Goal: Task Accomplishment & Management: Manage account settings

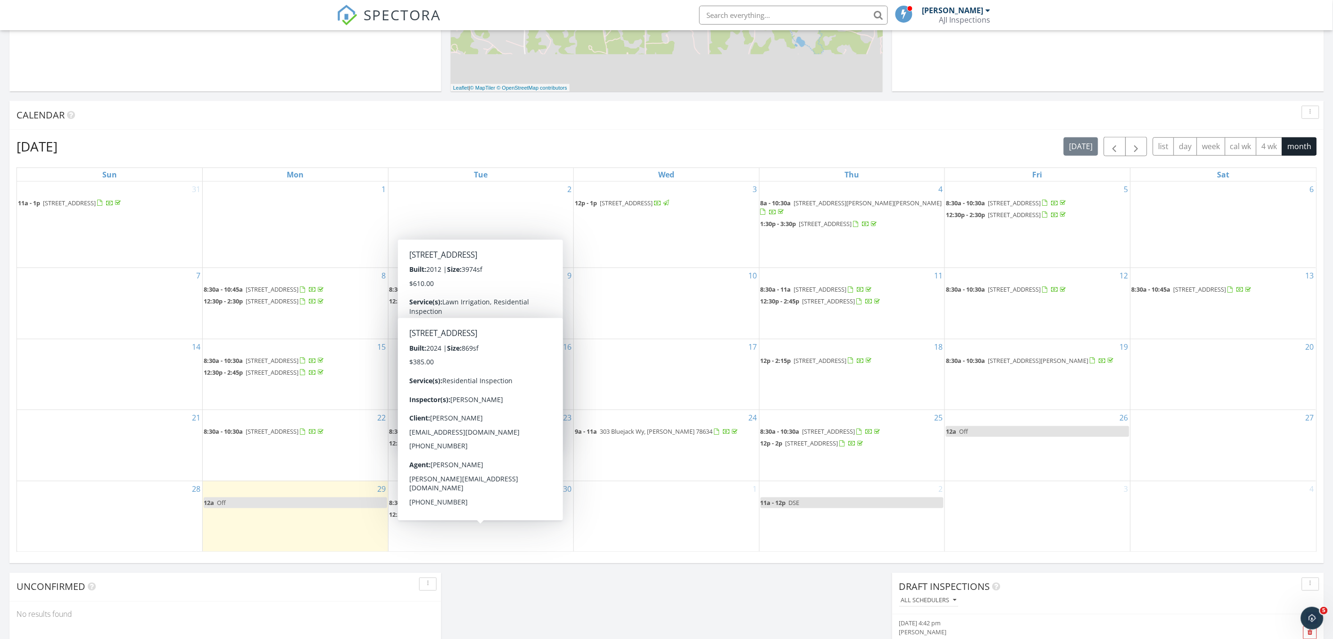
click at [480, 518] on span "2312 Canterbury St B, Austin 78702" at bounding box center [458, 514] width 53 height 8
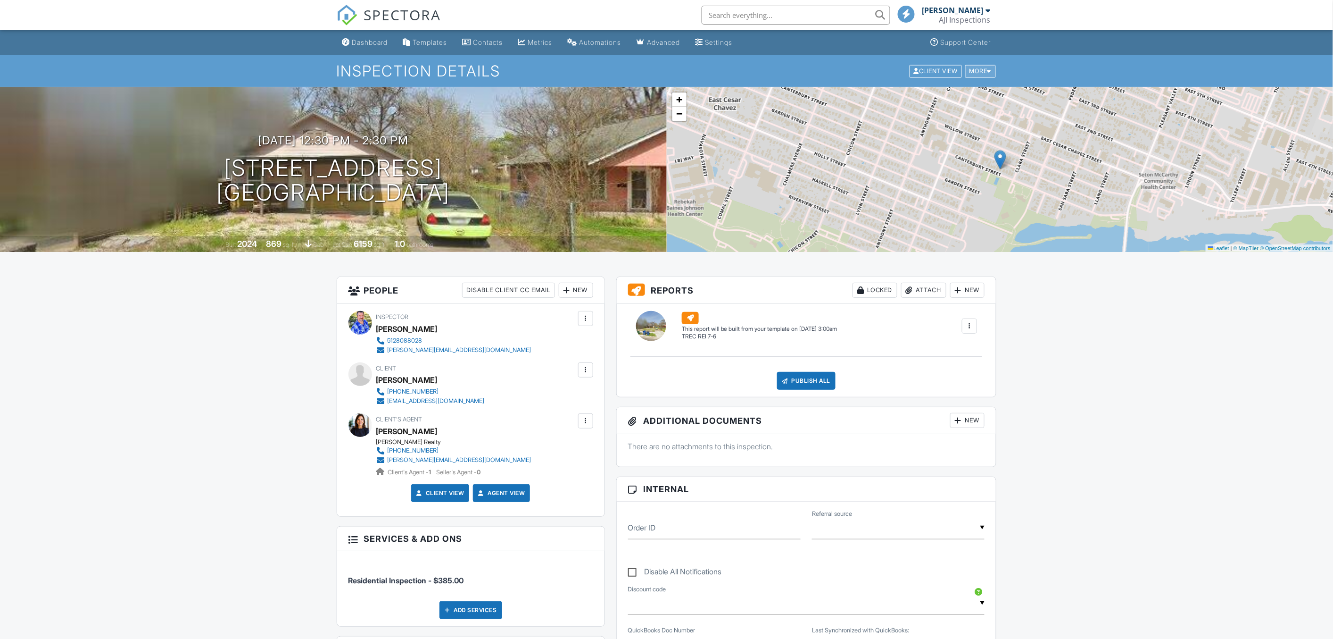
click at [983, 69] on div "More" at bounding box center [980, 71] width 31 height 13
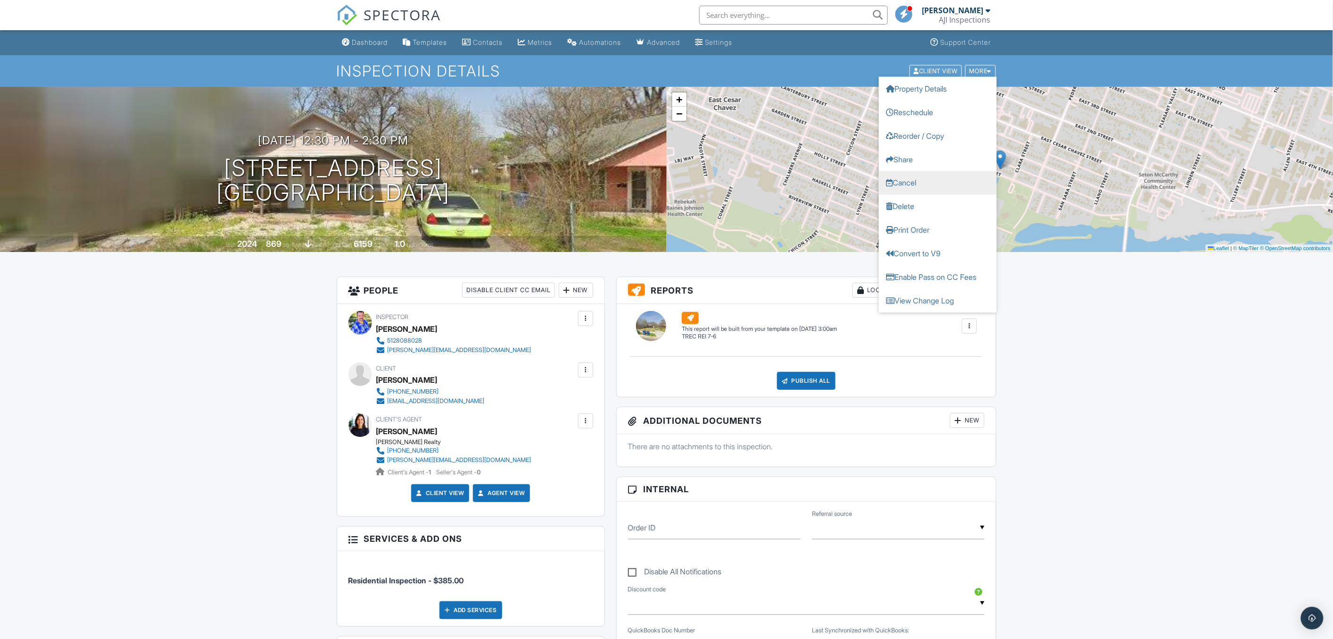
click at [939, 185] on link "Cancel" at bounding box center [938, 183] width 118 height 24
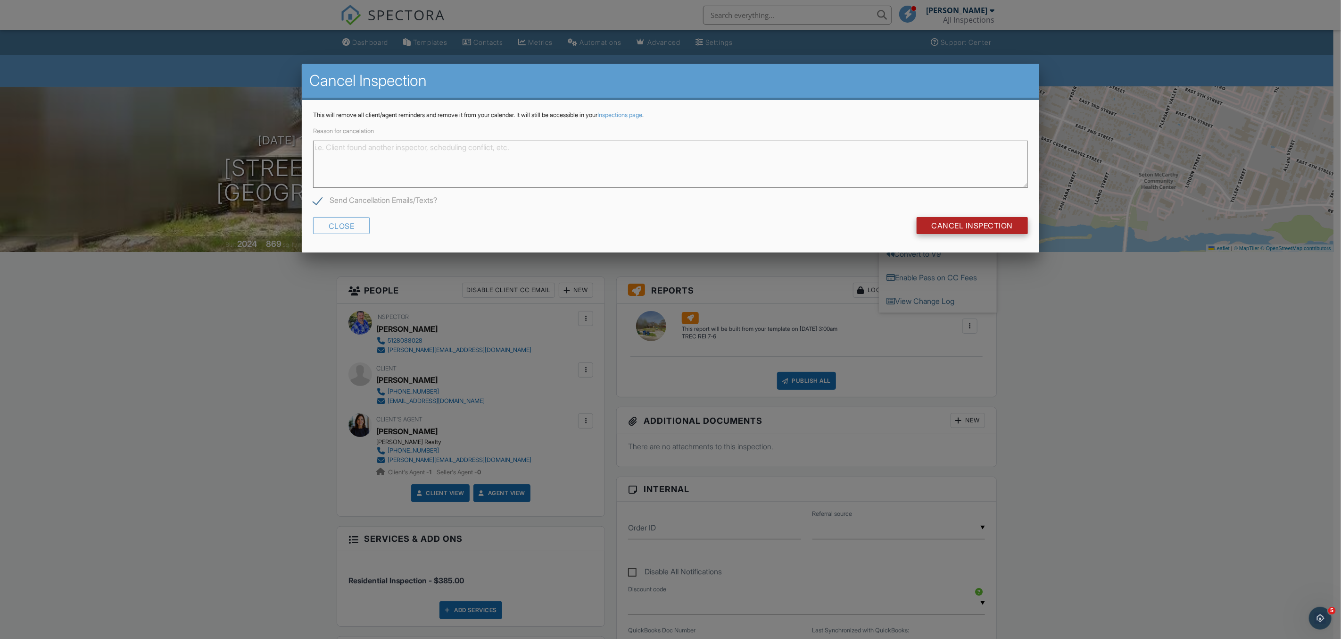
click at [971, 226] on input "Cancel Inspection" at bounding box center [973, 225] width 112 height 17
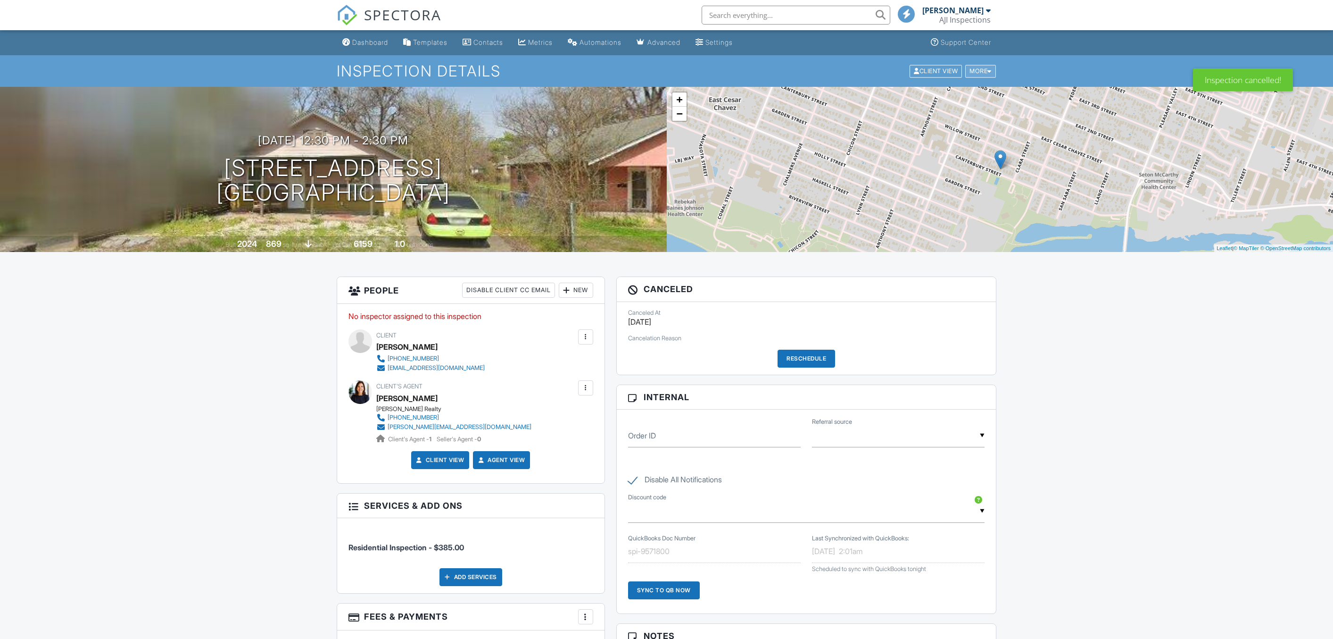
click at [982, 78] on div "Client View More Property Details Reschedule Reorder / Copy Share [GEOGRAPHIC_D…" at bounding box center [953, 71] width 88 height 15
click at [982, 74] on div "More" at bounding box center [980, 71] width 31 height 13
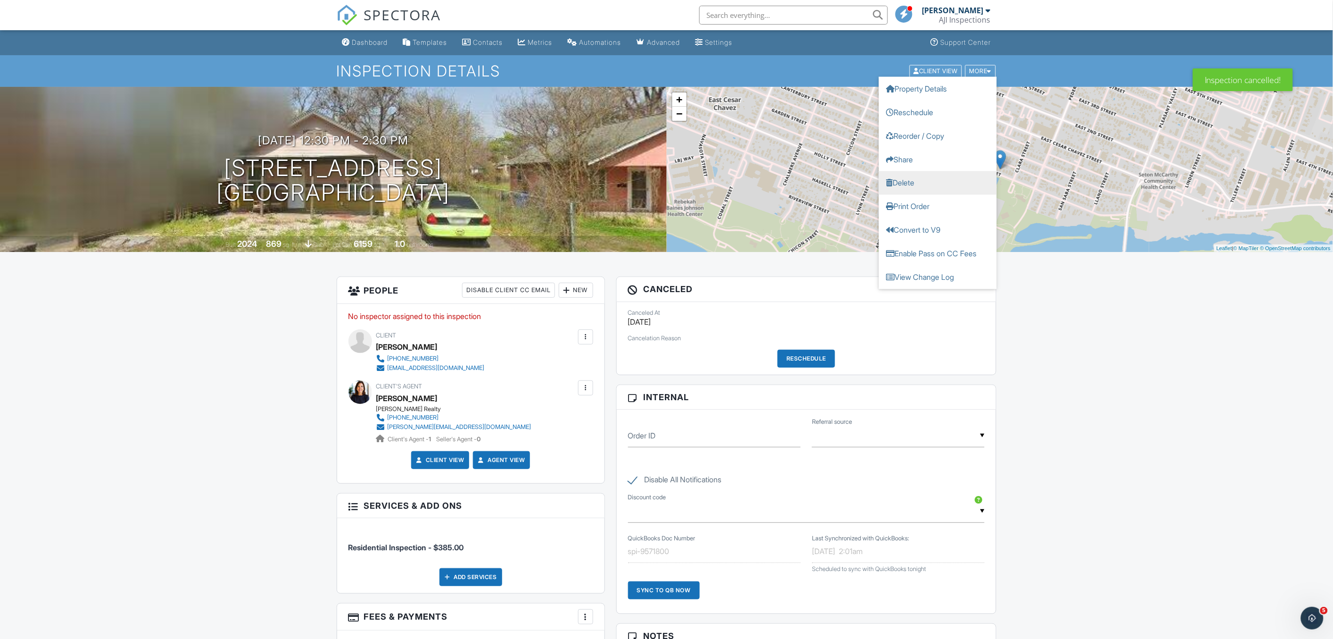
click at [928, 184] on link "Delete" at bounding box center [938, 183] width 118 height 24
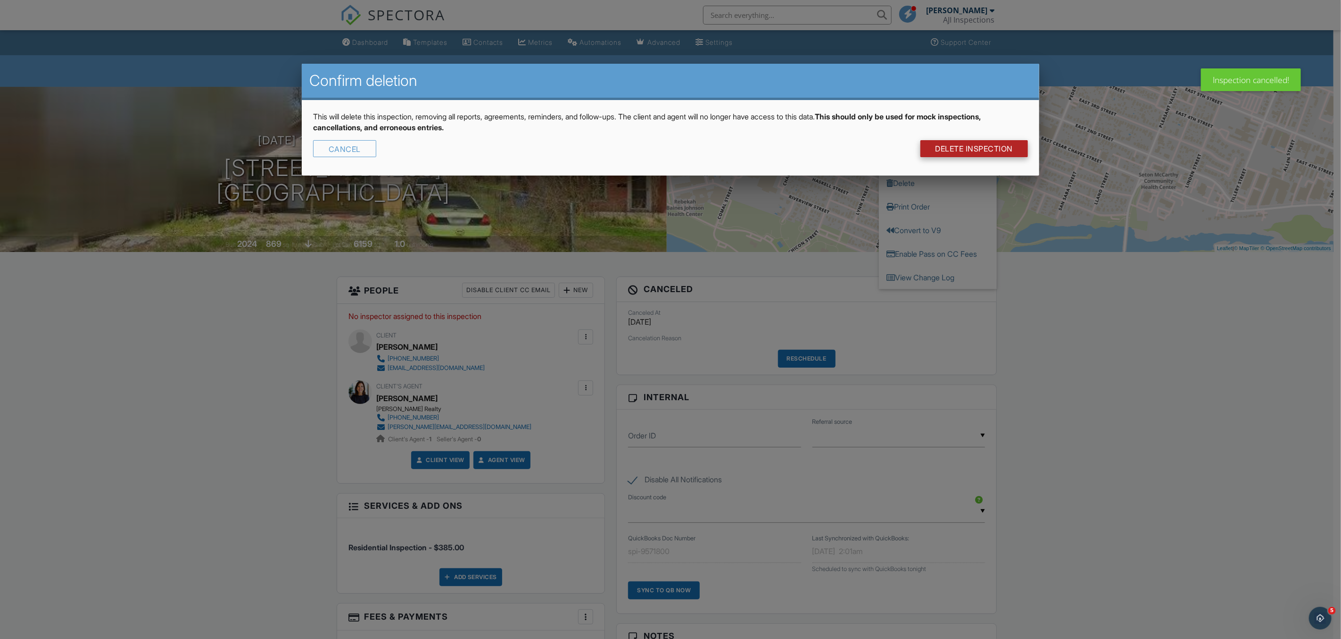
click at [957, 147] on link "DELETE Inspection" at bounding box center [975, 148] width 108 height 17
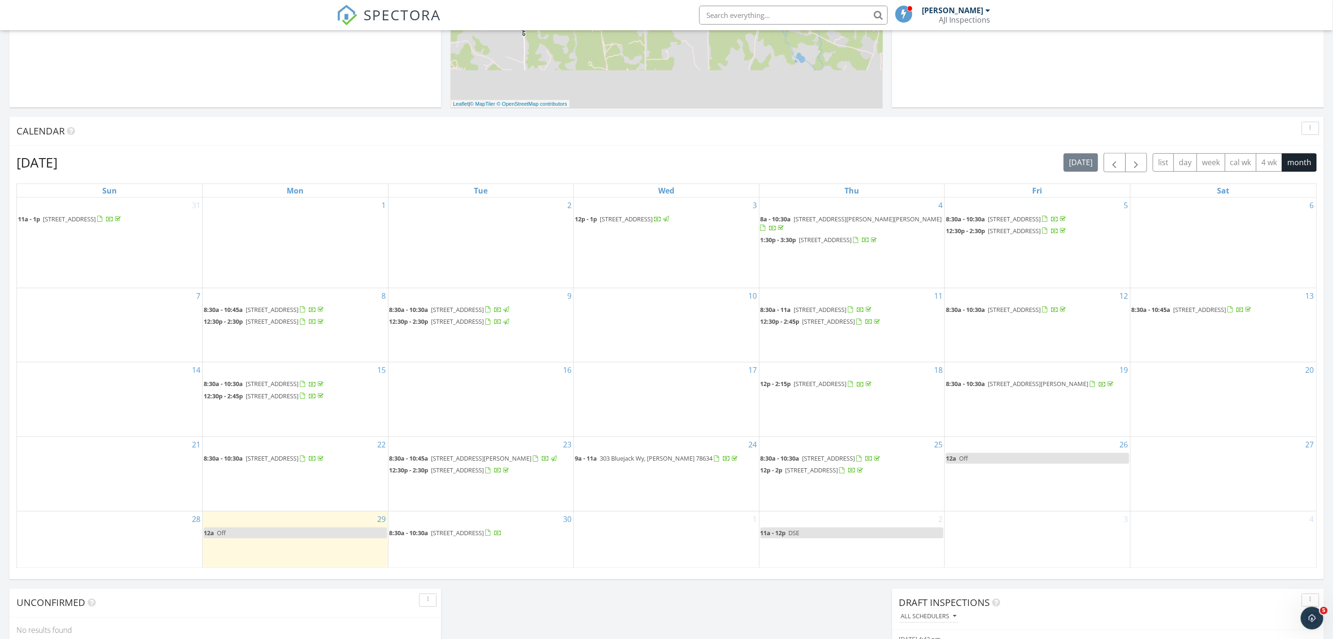
scroll to position [366, 0]
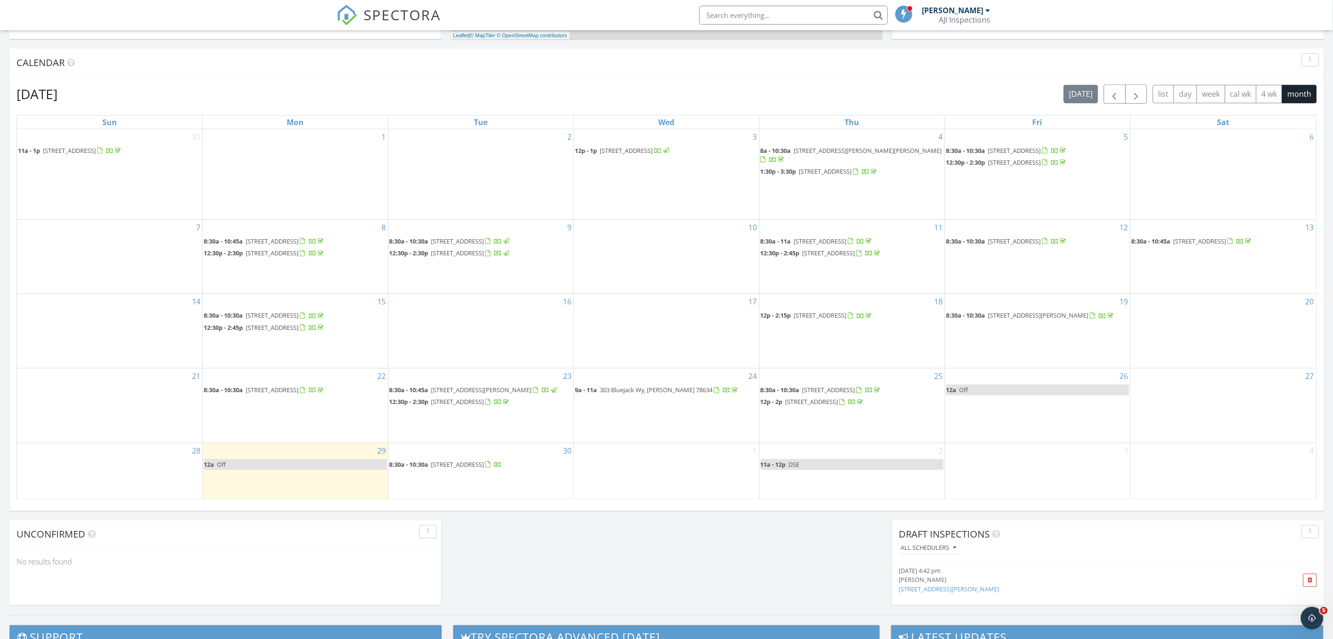
click at [644, 463] on div "1" at bounding box center [666, 471] width 185 height 56
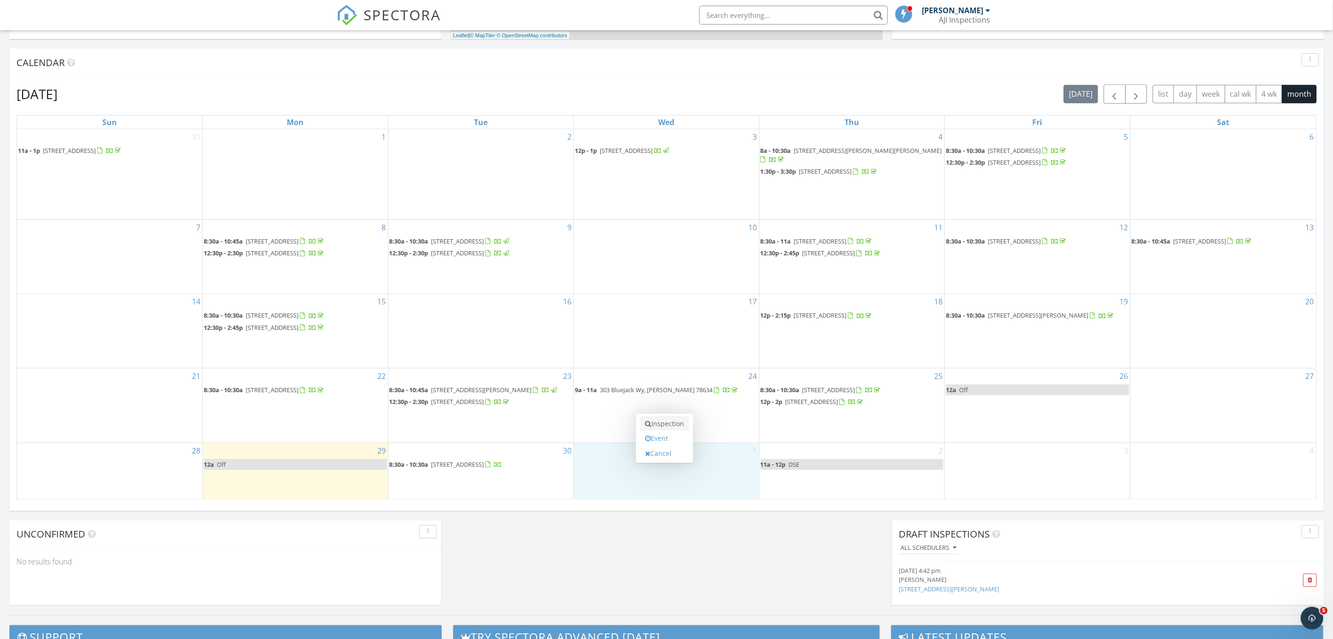
click at [665, 426] on link "Inspection" at bounding box center [664, 423] width 49 height 15
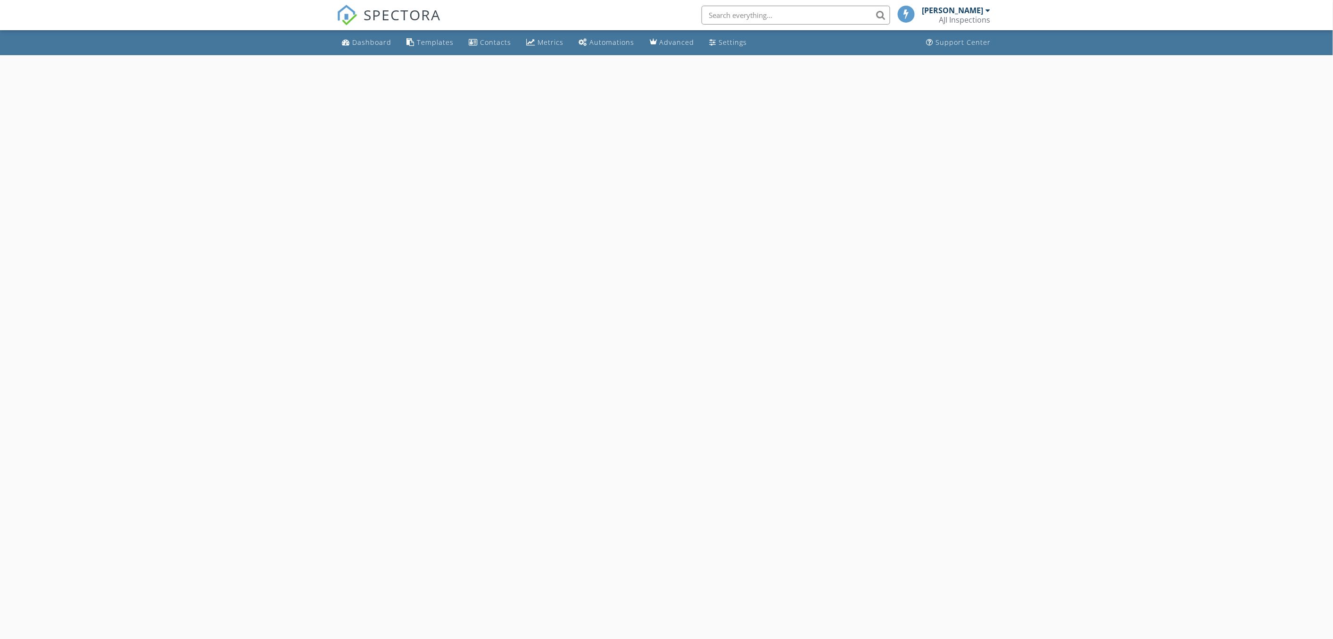
select select "9"
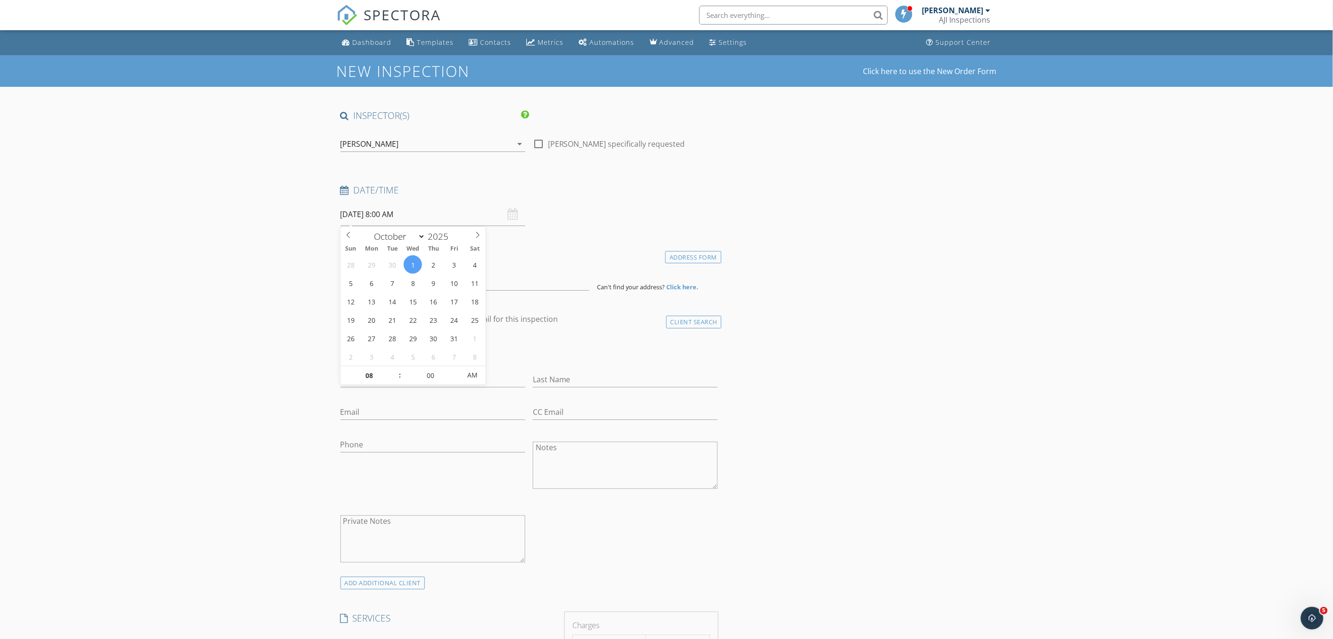
click at [410, 218] on input "[DATE] 8:00 AM" at bounding box center [433, 214] width 185 height 23
type input "09"
type input "[DATE] 9:00 AM"
click at [397, 372] on span at bounding box center [395, 370] width 7 height 9
type input "10"
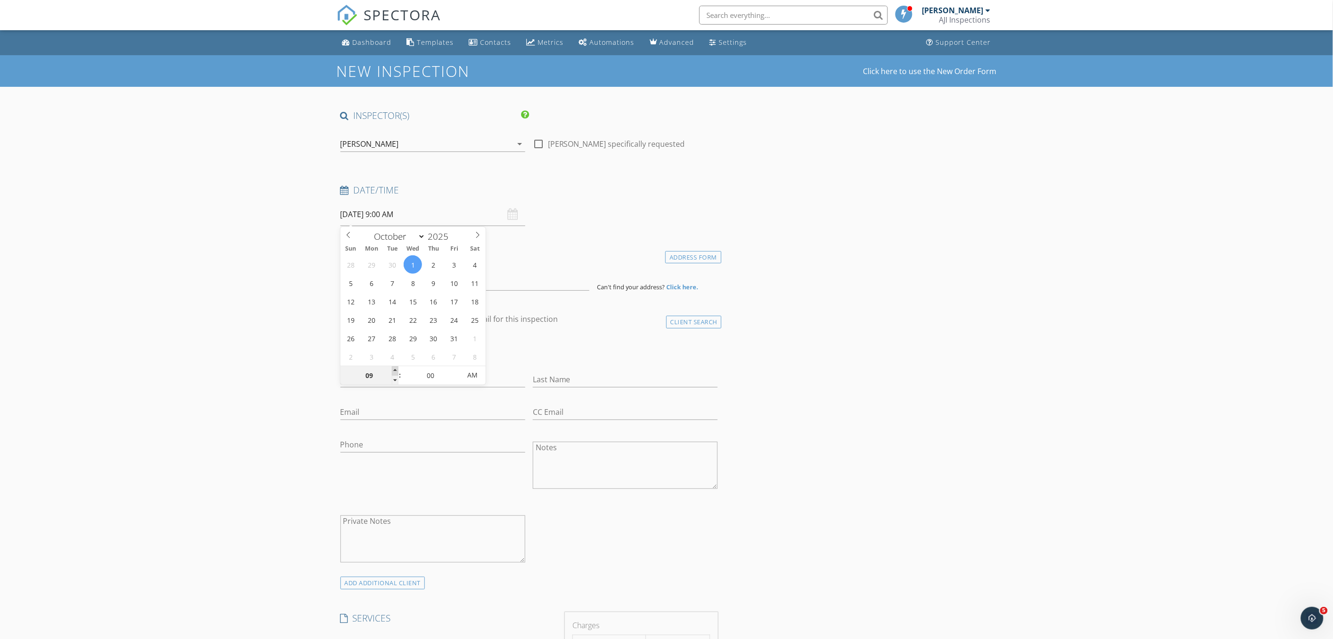
type input "10/01/2025 10:00 AM"
click at [397, 372] on span at bounding box center [395, 370] width 7 height 9
type input "11"
type input "10/01/2025 11:00 AM"
click at [397, 372] on span at bounding box center [395, 370] width 7 height 9
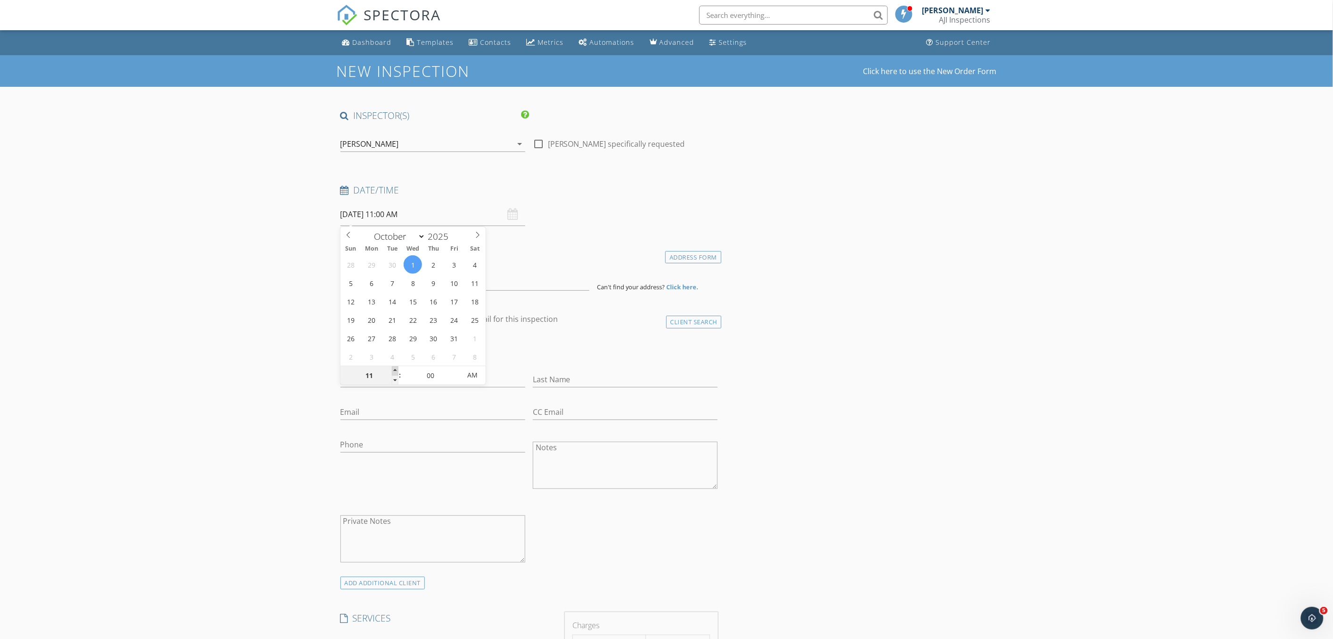
type input "12"
type input "10/01/2025 12:00 PM"
click at [397, 372] on span at bounding box center [395, 370] width 7 height 9
type input "01"
type input "10/01/2025 1:00 PM"
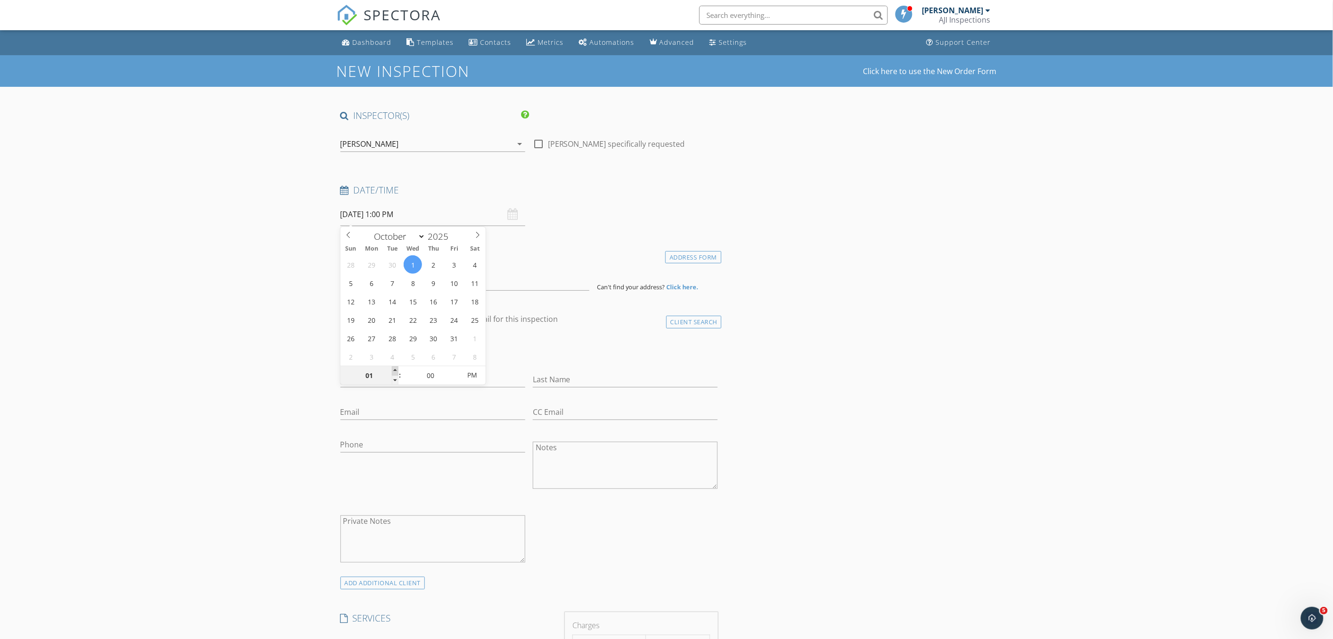
click at [397, 372] on span at bounding box center [395, 370] width 7 height 9
type input "12"
type input "10/01/2025 12:00 PM"
click at [394, 379] on span at bounding box center [395, 379] width 7 height 9
type input "05"
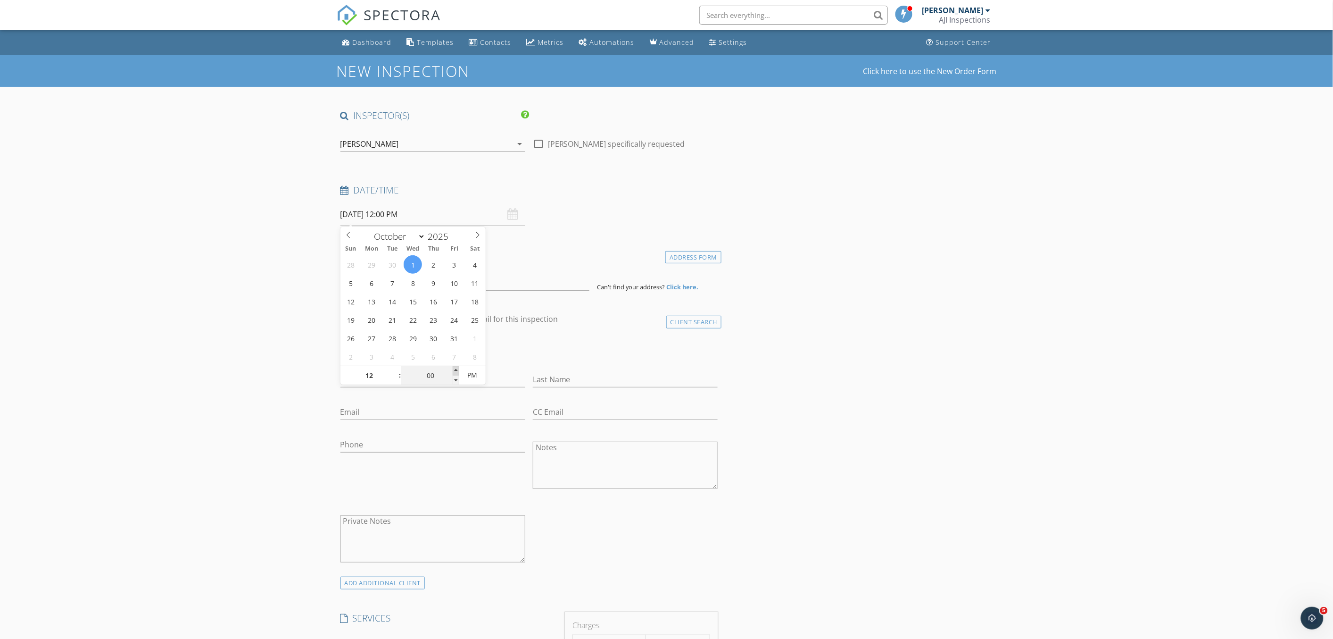
type input "10/01/2025 12:05 PM"
click at [456, 369] on span at bounding box center [456, 370] width 7 height 9
type input "10"
type input "10/01/2025 12:10 PM"
click at [456, 369] on span at bounding box center [456, 370] width 7 height 9
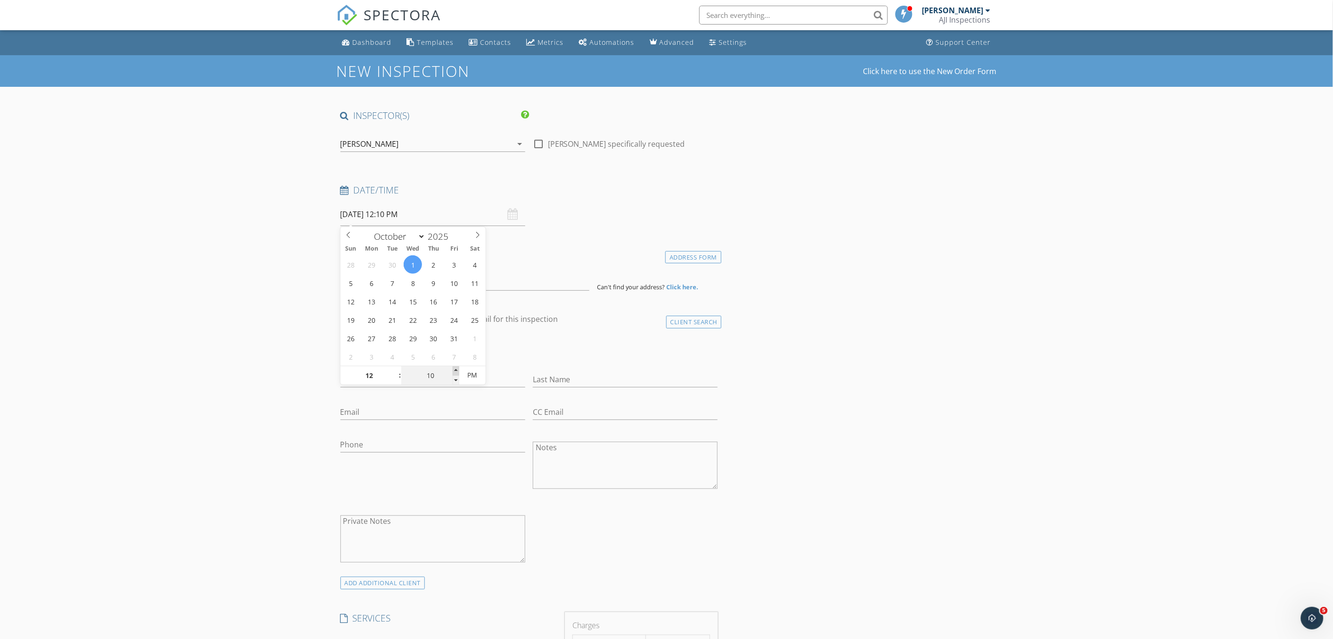
type input "15"
type input "10/01/2025 12:15 PM"
click at [456, 369] on span at bounding box center [456, 370] width 7 height 9
type input "20"
type input "10/01/2025 12:20 PM"
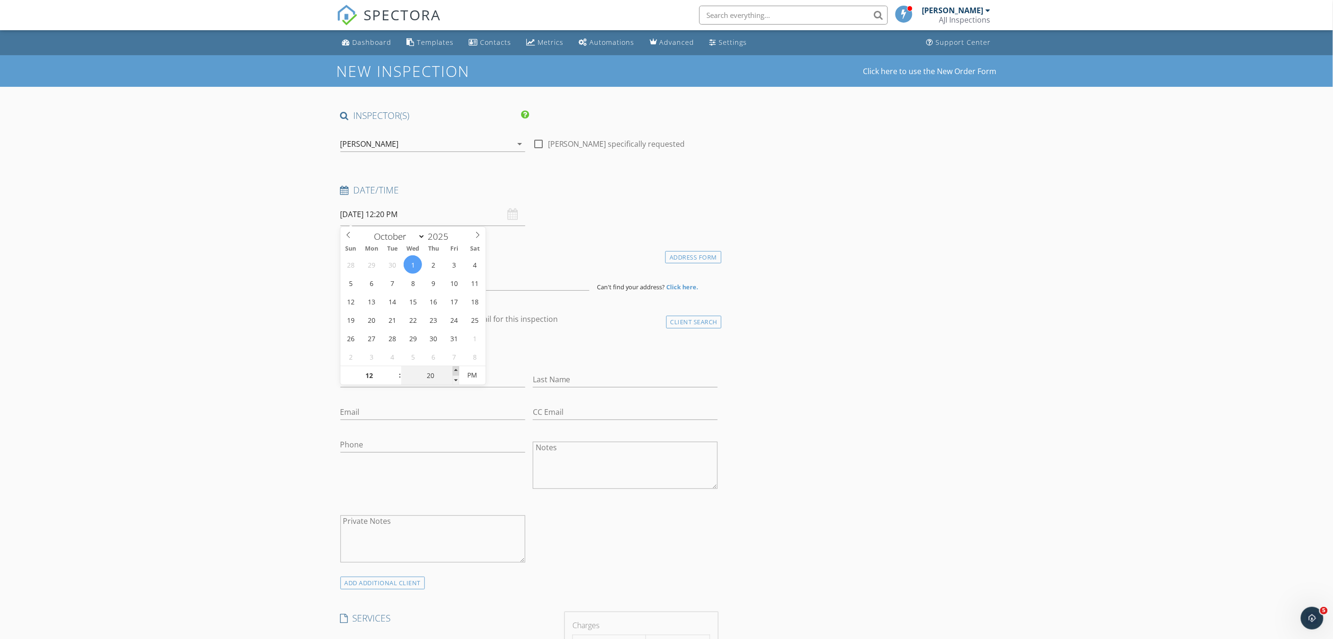
click at [456, 369] on span at bounding box center [456, 370] width 7 height 9
type input "25"
type input "10/01/2025 12:25 PM"
click at [456, 369] on span at bounding box center [456, 370] width 7 height 9
type input "30"
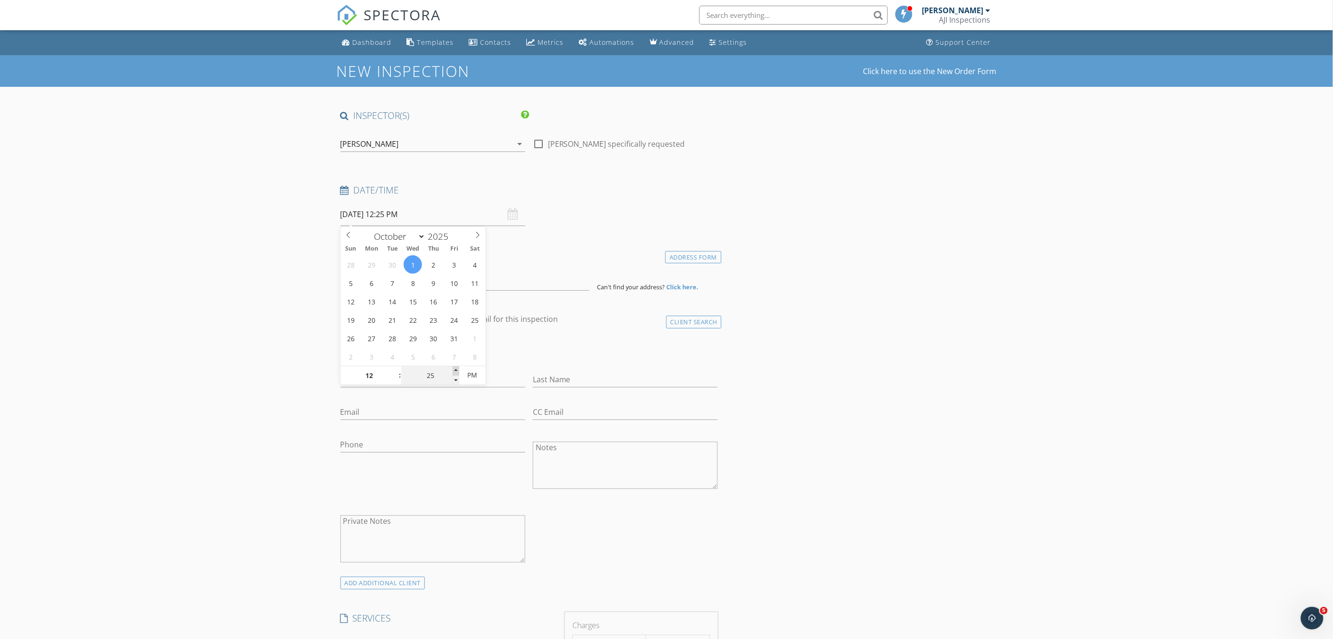
type input "10/01/2025 12:30 PM"
click at [456, 369] on span at bounding box center [456, 370] width 7 height 9
click at [378, 277] on input at bounding box center [465, 278] width 249 height 23
click at [391, 280] on input at bounding box center [465, 278] width 249 height 23
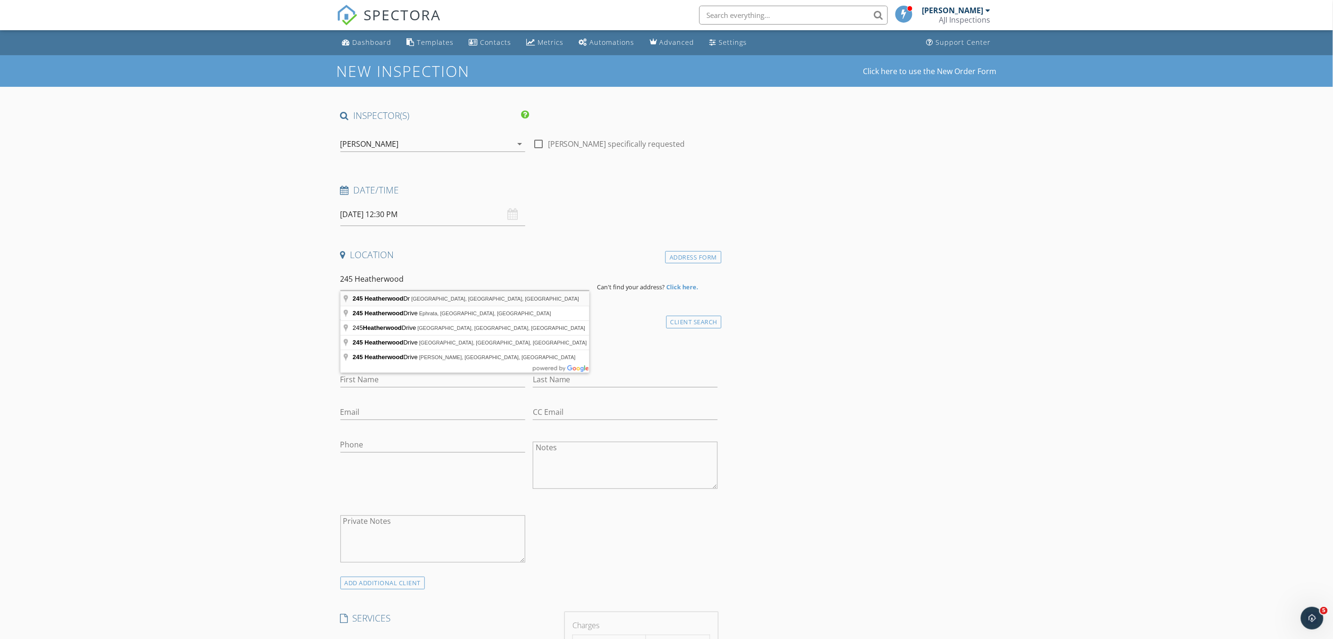
type input "245 Heatherwood Dr, Driftwood, TX, USA"
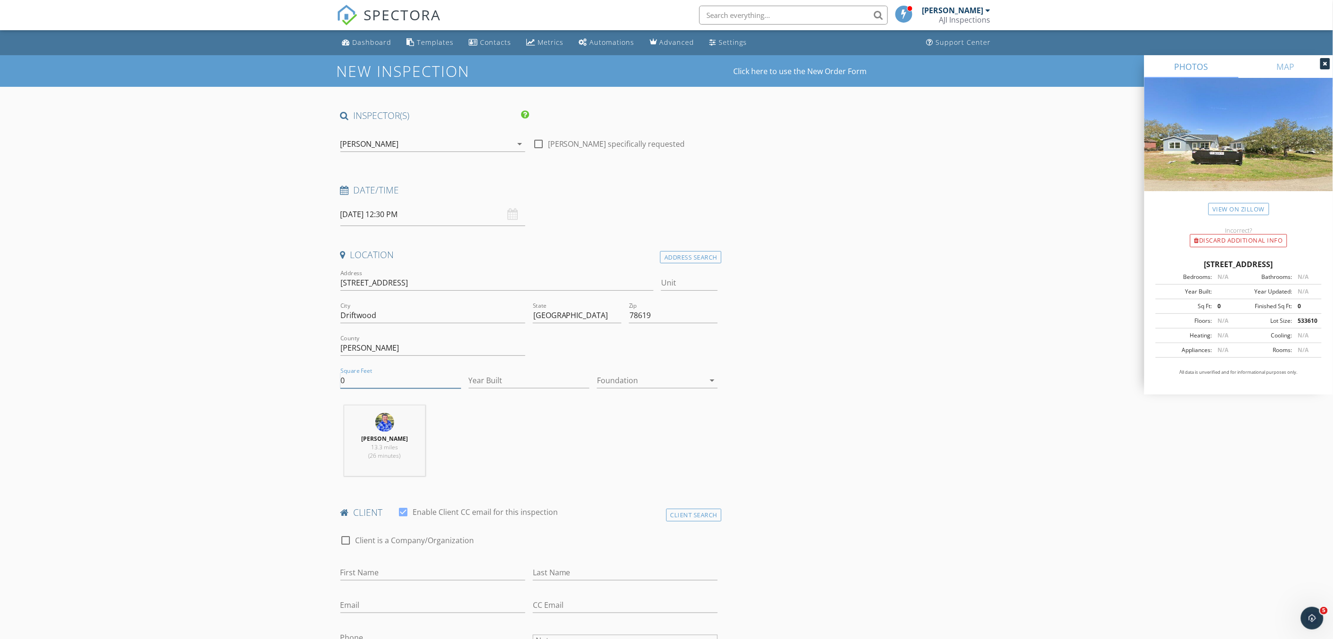
drag, startPoint x: 357, startPoint y: 383, endPoint x: 332, endPoint y: 383, distance: 25.0
drag, startPoint x: 417, startPoint y: 283, endPoint x: 342, endPoint y: 285, distance: 75.0
click at [342, 285] on input "245 Heatherwood Dr" at bounding box center [498, 283] width 314 height 16
drag, startPoint x: 357, startPoint y: 373, endPoint x: 333, endPoint y: 374, distance: 24.6
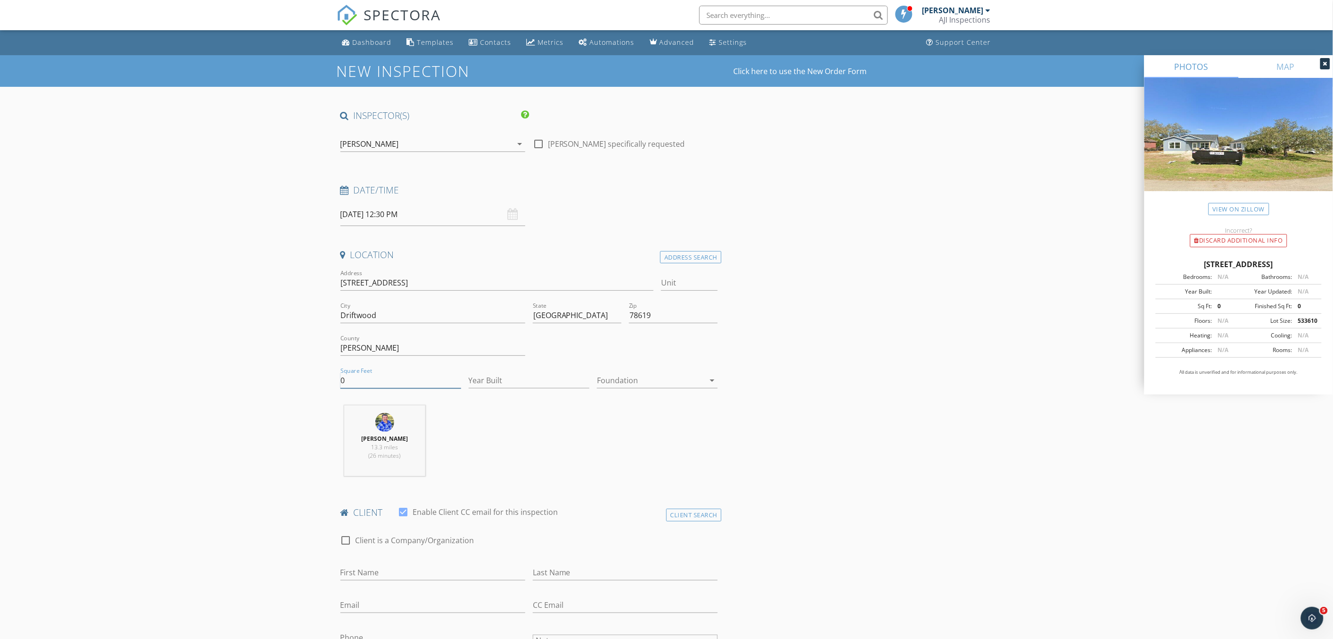
type input "1400"
click at [680, 284] on input "Unit" at bounding box center [689, 283] width 57 height 16
type input "@"
type input "#2"
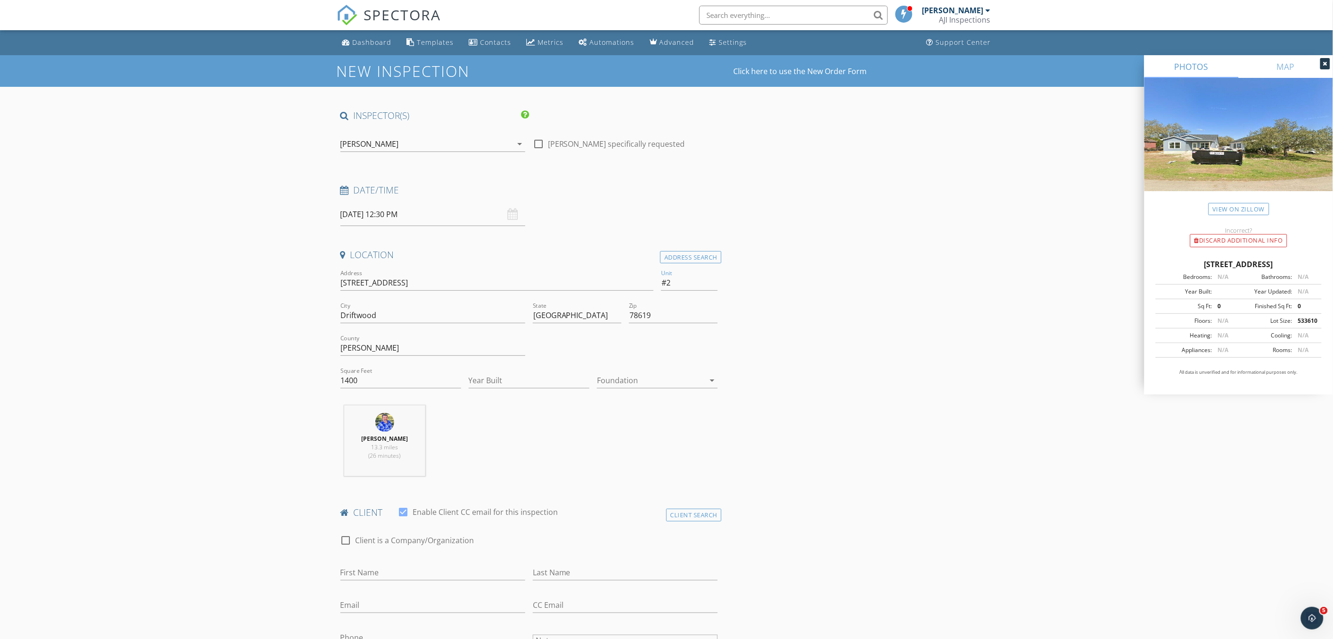
click at [526, 381] on input "Year Built" at bounding box center [529, 381] width 121 height 16
type input "2025"
click at [644, 381] on div at bounding box center [651, 380] width 108 height 15
drag, startPoint x: 639, startPoint y: 437, endPoint x: 380, endPoint y: 431, distance: 259.5
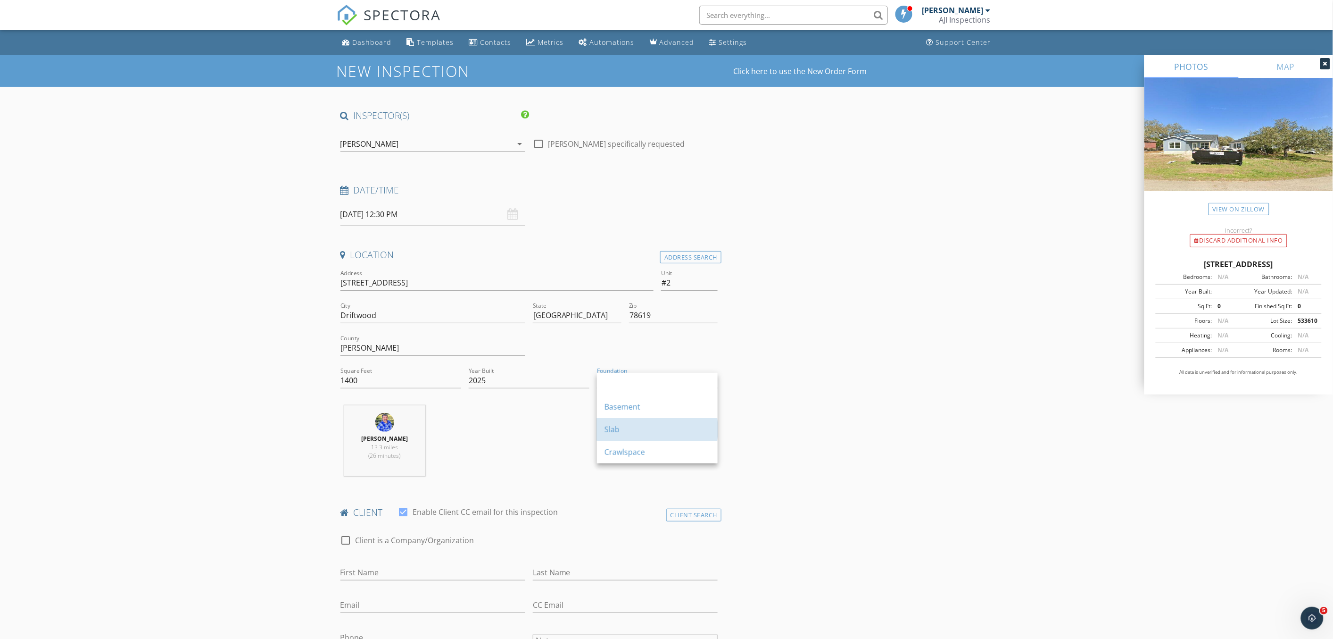
click at [639, 437] on div "Slab" at bounding box center [658, 429] width 106 height 23
click at [425, 576] on input "First Name" at bounding box center [433, 573] width 185 height 16
type input "David"
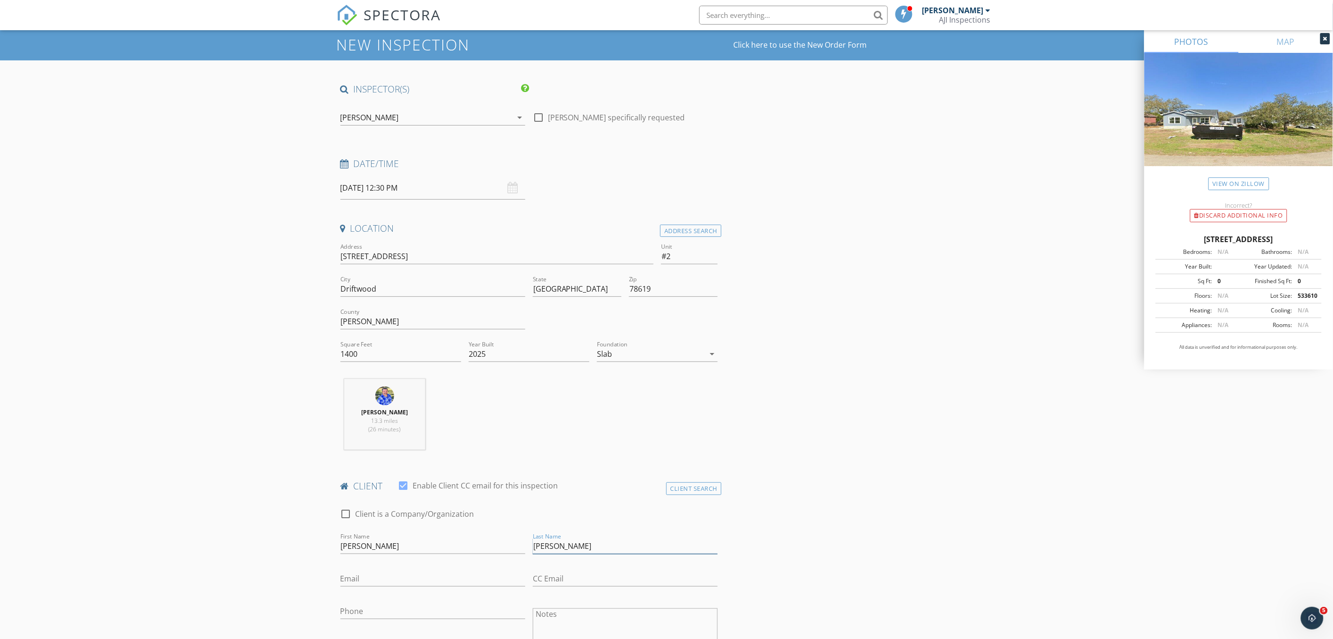
scroll to position [52, 0]
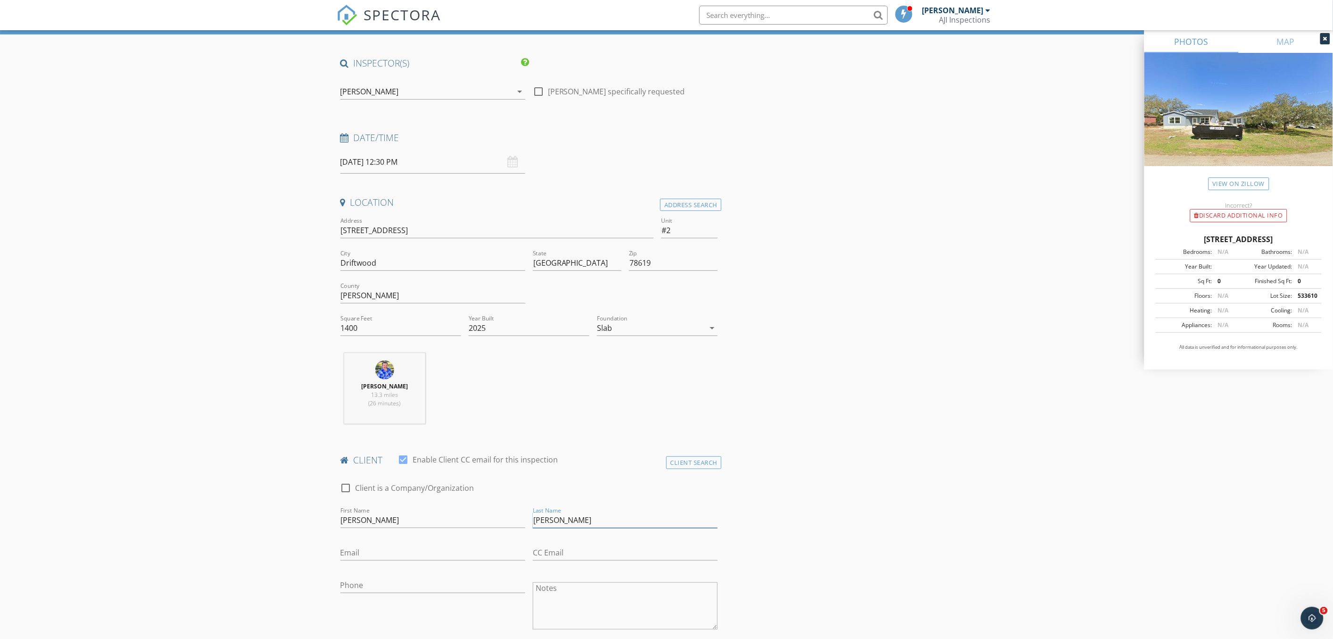
type input "Chodniewicz"
click at [438, 555] on input "Email" at bounding box center [433, 553] width 185 height 16
type input "ninachod@gmail.com"
click at [439, 583] on input "Phone" at bounding box center [433, 585] width 185 height 16
type input "908-446-4202"
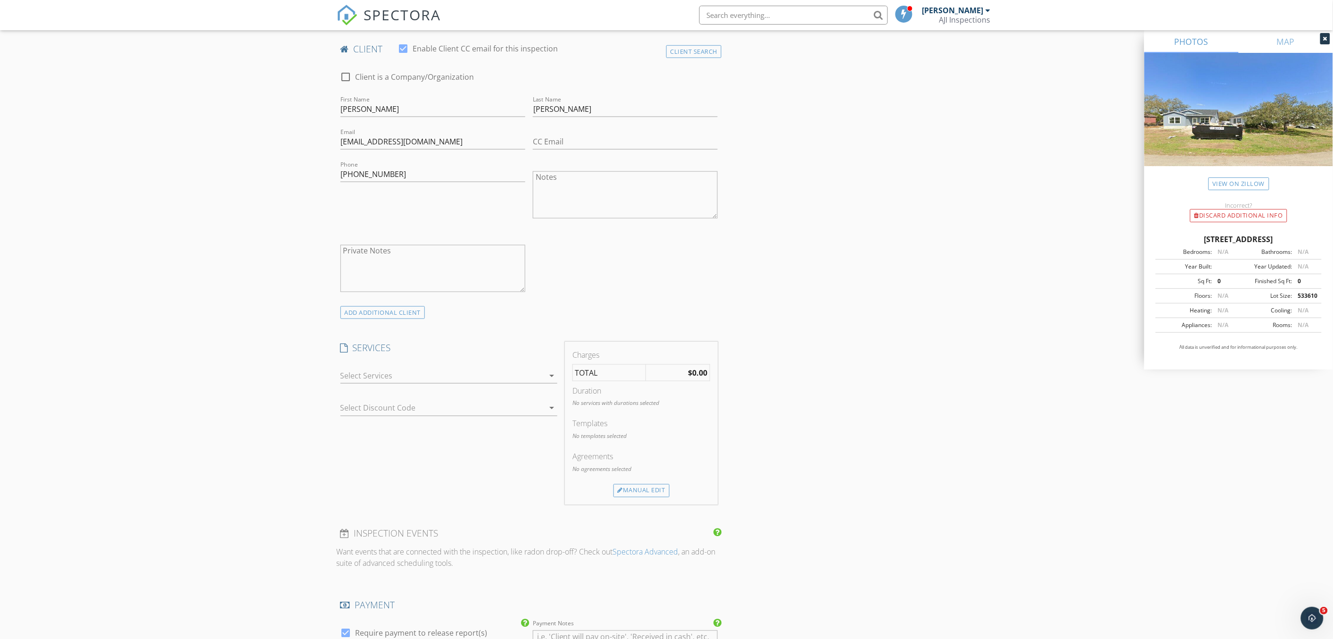
scroll to position [472, 0]
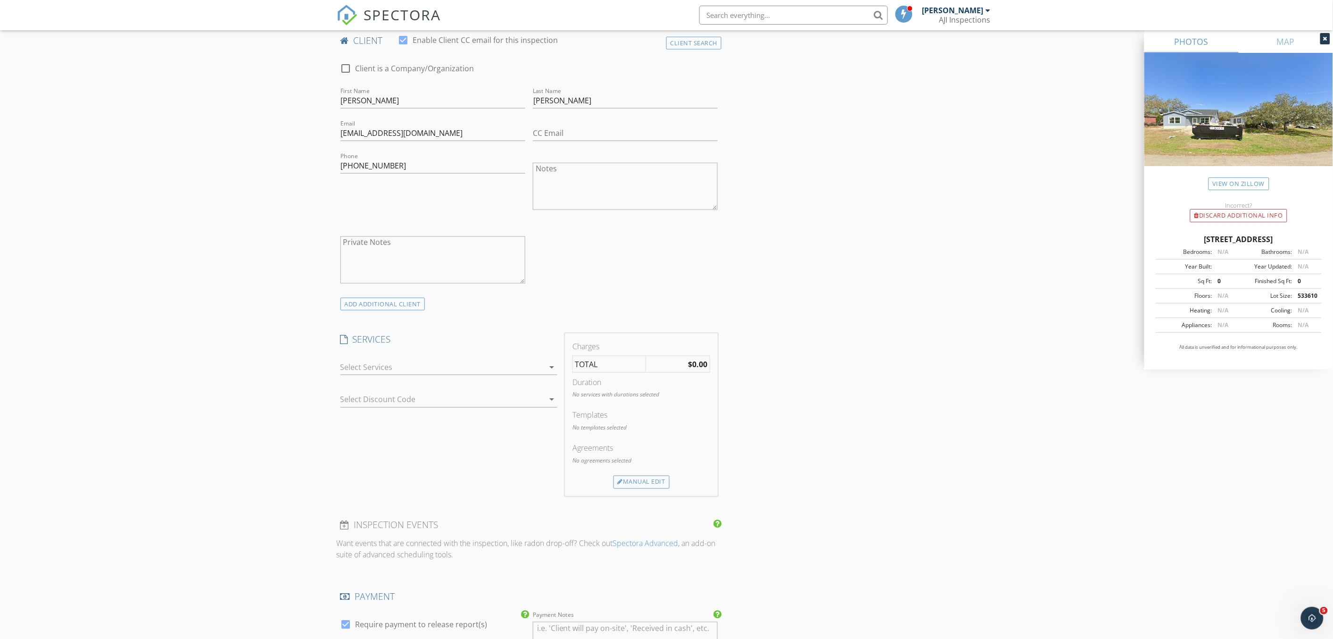
click at [384, 369] on div at bounding box center [443, 366] width 204 height 15
click at [388, 378] on div "Residential Inspection Residential Home Inspection" at bounding box center [458, 370] width 181 height 19
click at [257, 388] on div "New Inspection Click here to use the New Order Form INSPECTOR(S) check_box Bria…" at bounding box center [666, 395] width 1333 height 1622
click at [654, 491] on div "Manual Edit" at bounding box center [642, 488] width 56 height 13
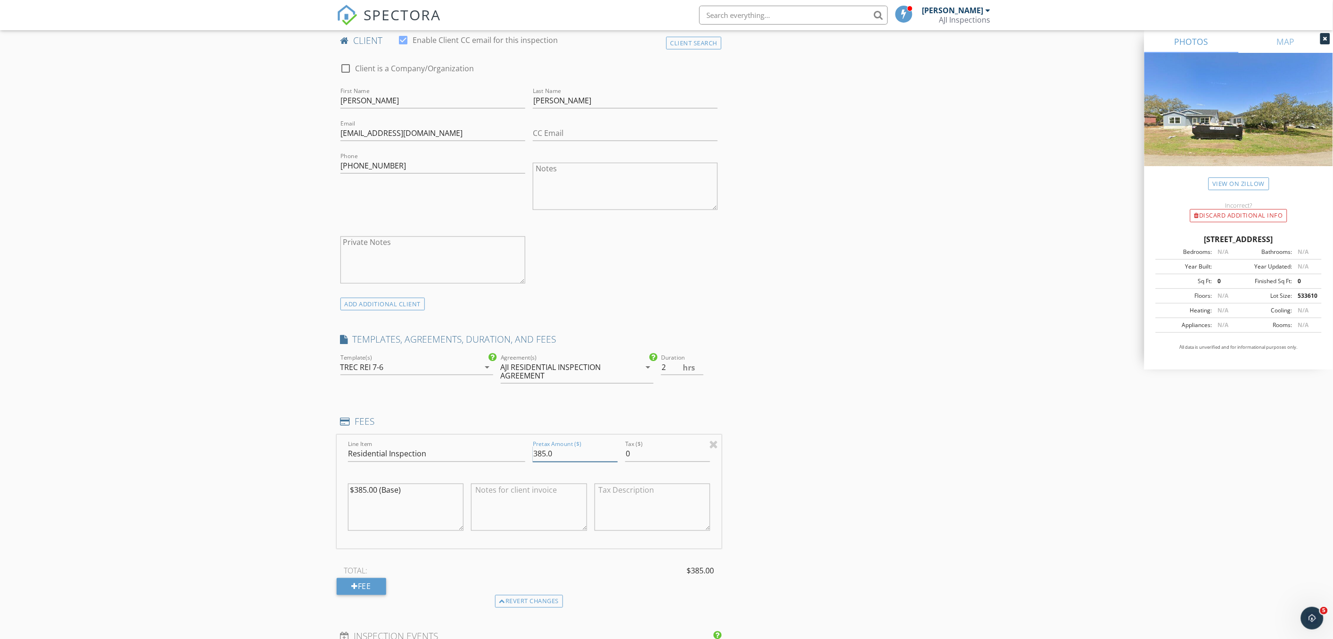
click at [542, 457] on input "385.0" at bounding box center [575, 454] width 85 height 16
type input "395.0"
click at [835, 473] on div "INSPECTOR(S) check_box Brian Stackhouse PRIMARY Brian Stackhouse arrow_drop_dow…" at bounding box center [667, 467] width 660 height 1658
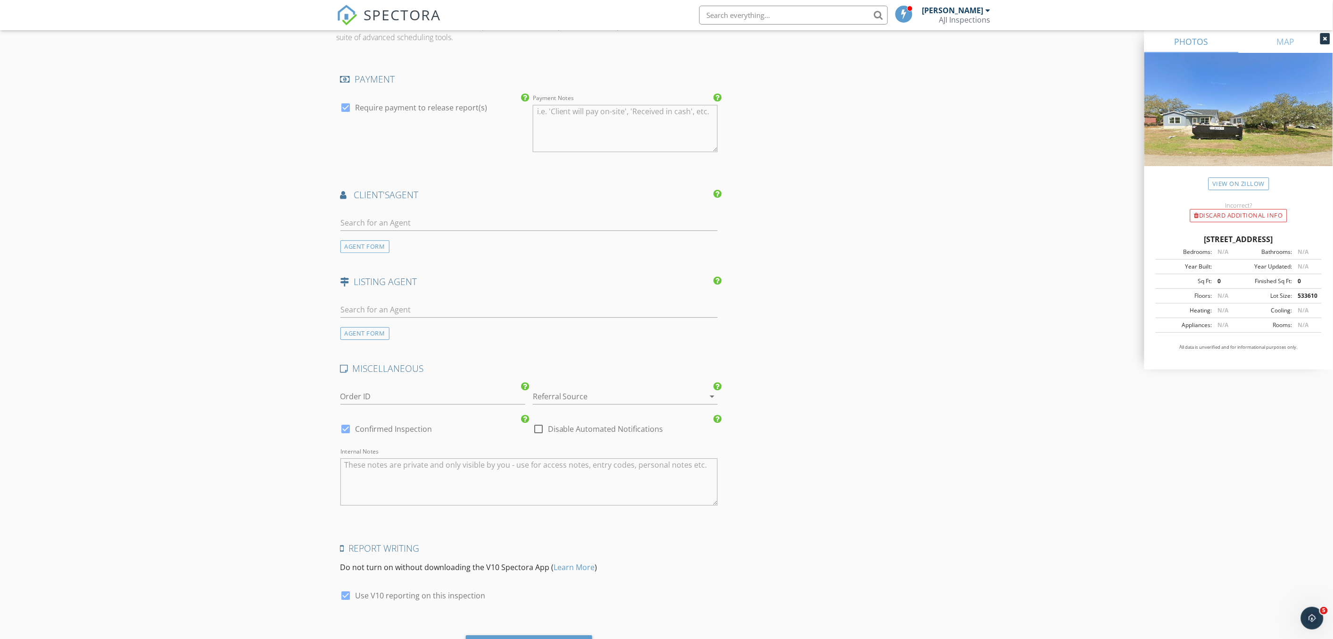
scroll to position [1152, 0]
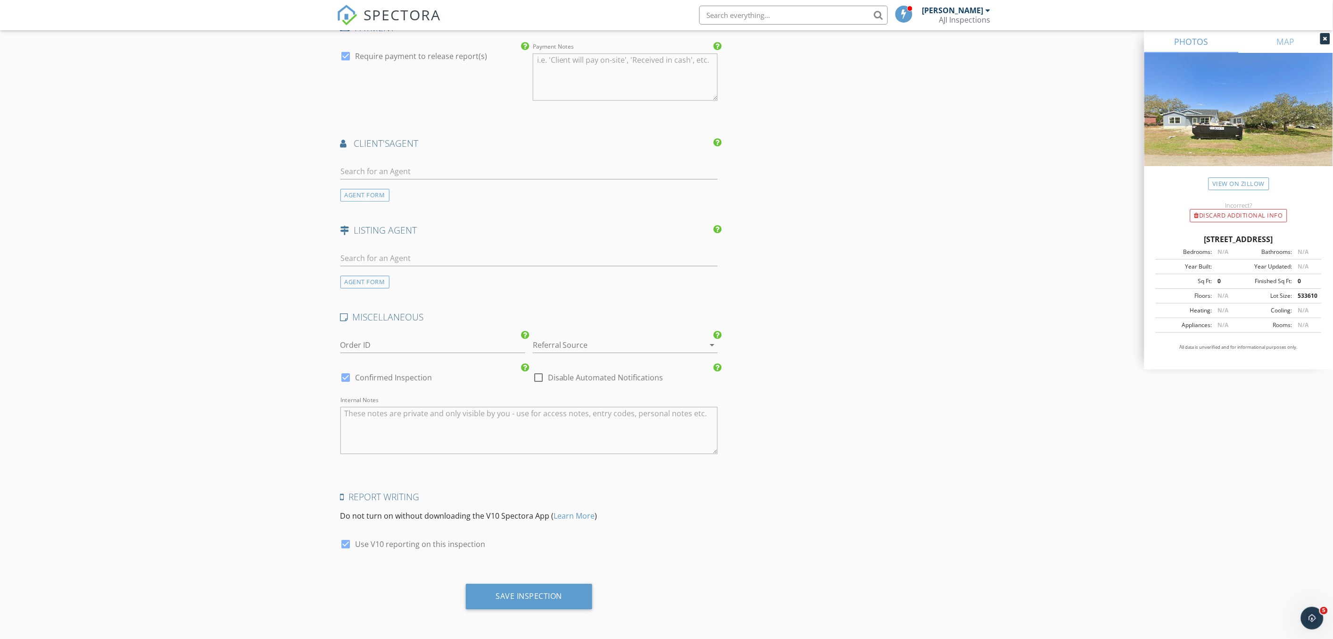
click at [690, 345] on div at bounding box center [612, 344] width 158 height 15
click at [657, 391] on div "DSE" at bounding box center [625, 394] width 170 height 11
click at [545, 600] on div "Save Inspection" at bounding box center [529, 595] width 127 height 25
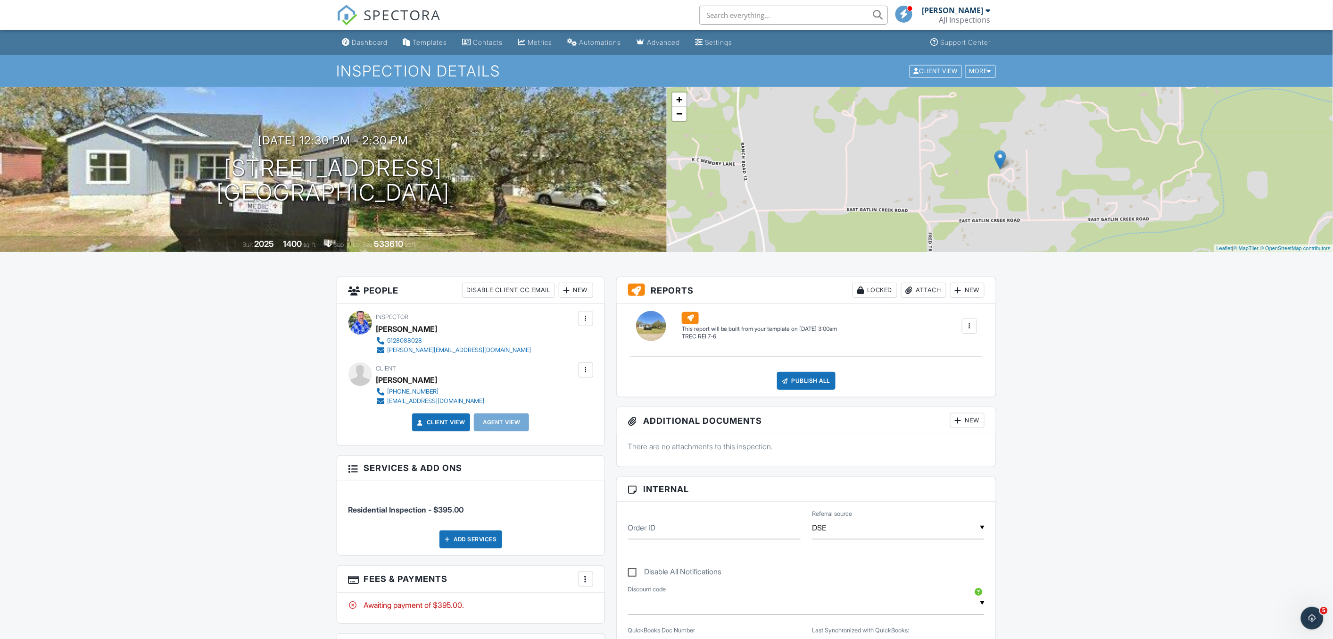
click at [375, 30] on div "SPECTORA" at bounding box center [389, 15] width 105 height 30
click at [375, 40] on div "Dashboard" at bounding box center [370, 42] width 36 height 8
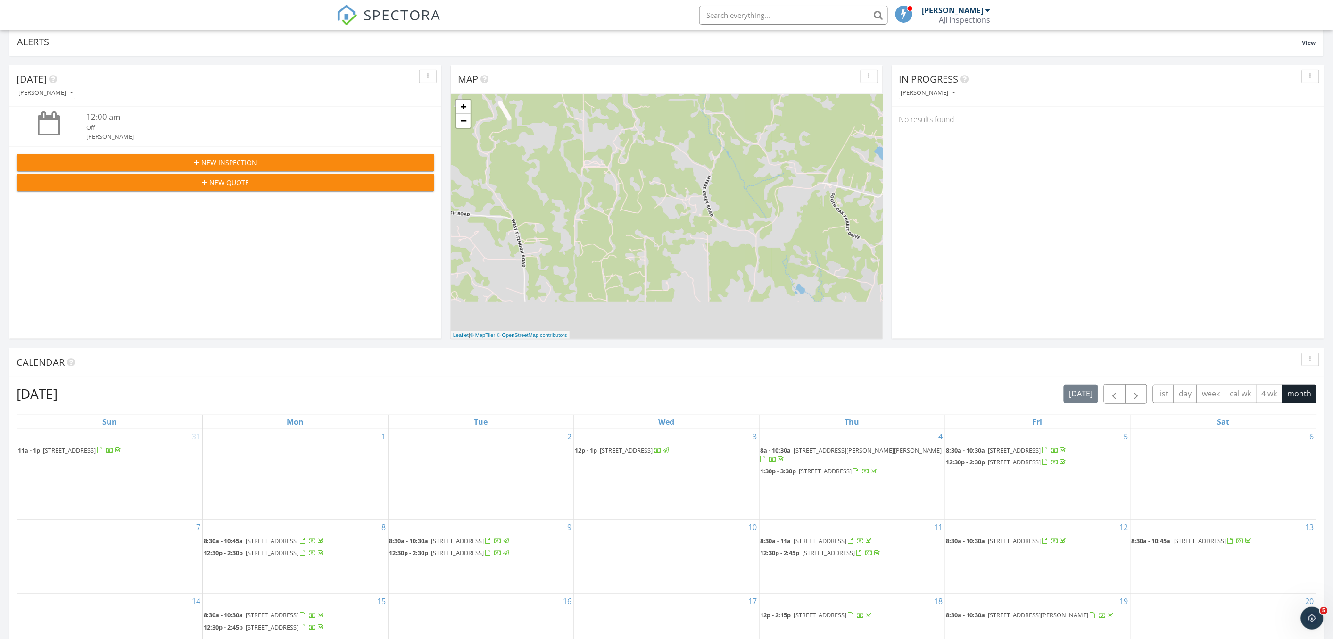
scroll to position [366, 0]
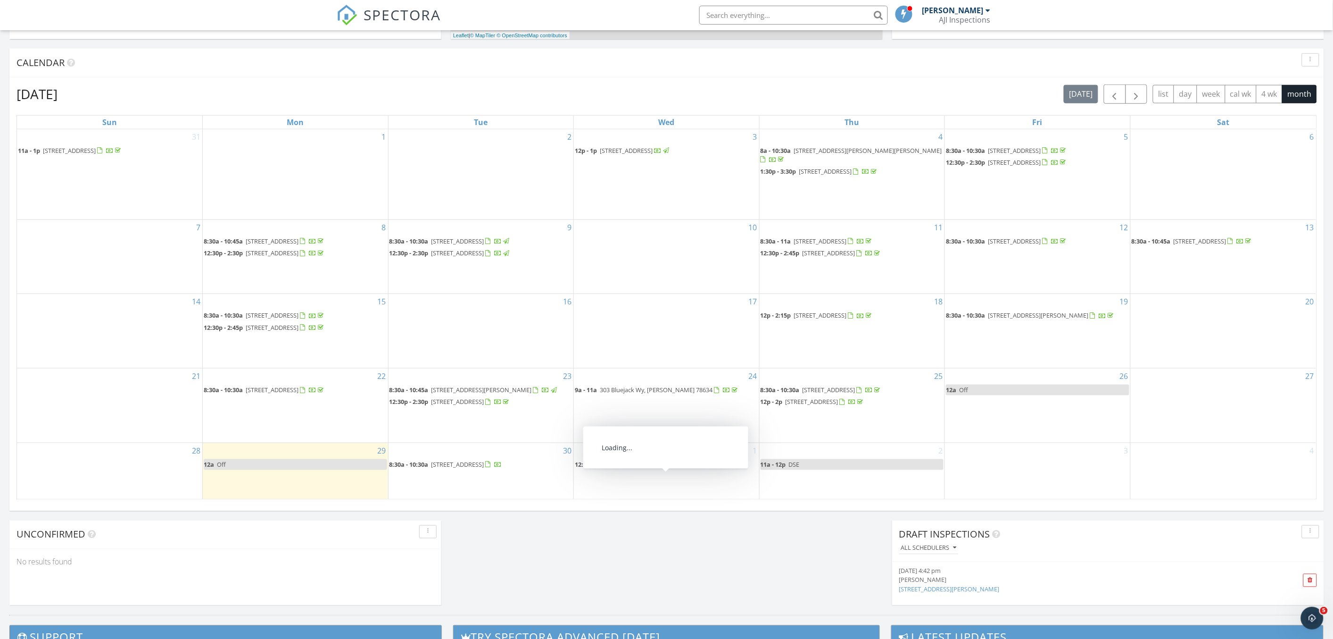
click at [819, 482] on div "2 11a - 12p DSE" at bounding box center [852, 471] width 185 height 56
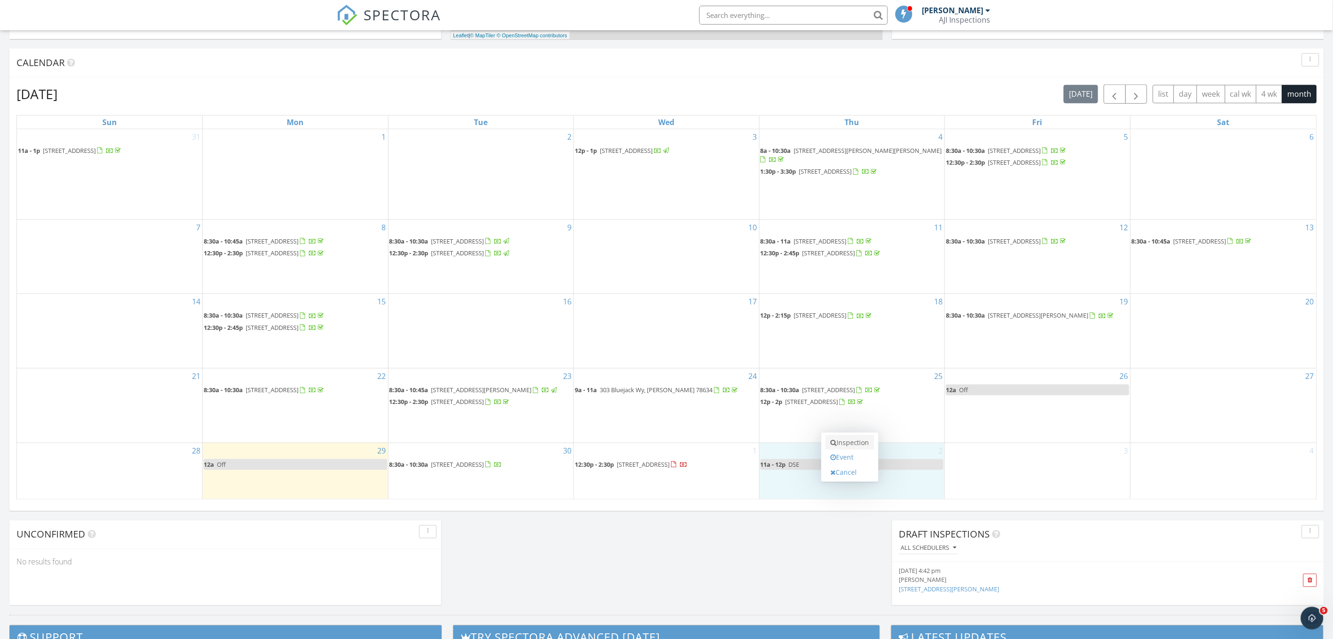
click at [842, 443] on link "Inspection" at bounding box center [850, 442] width 49 height 15
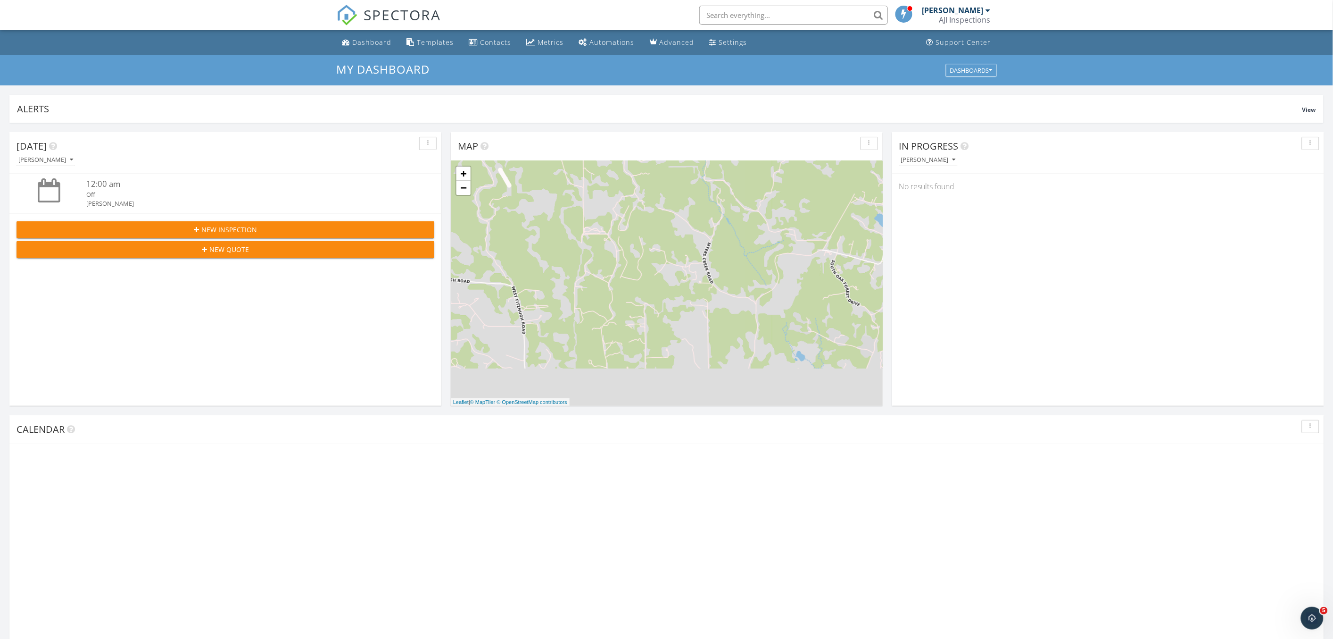
click at [788, 11] on input "text" at bounding box center [793, 15] width 189 height 19
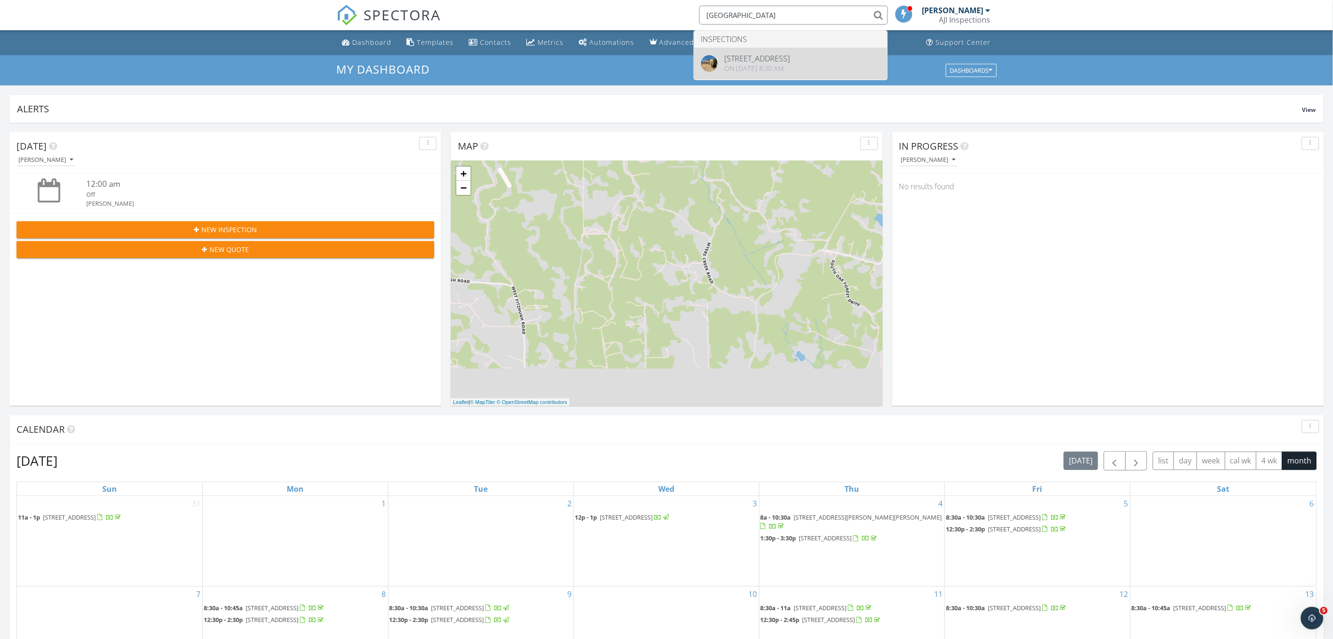
type input "[GEOGRAPHIC_DATA]"
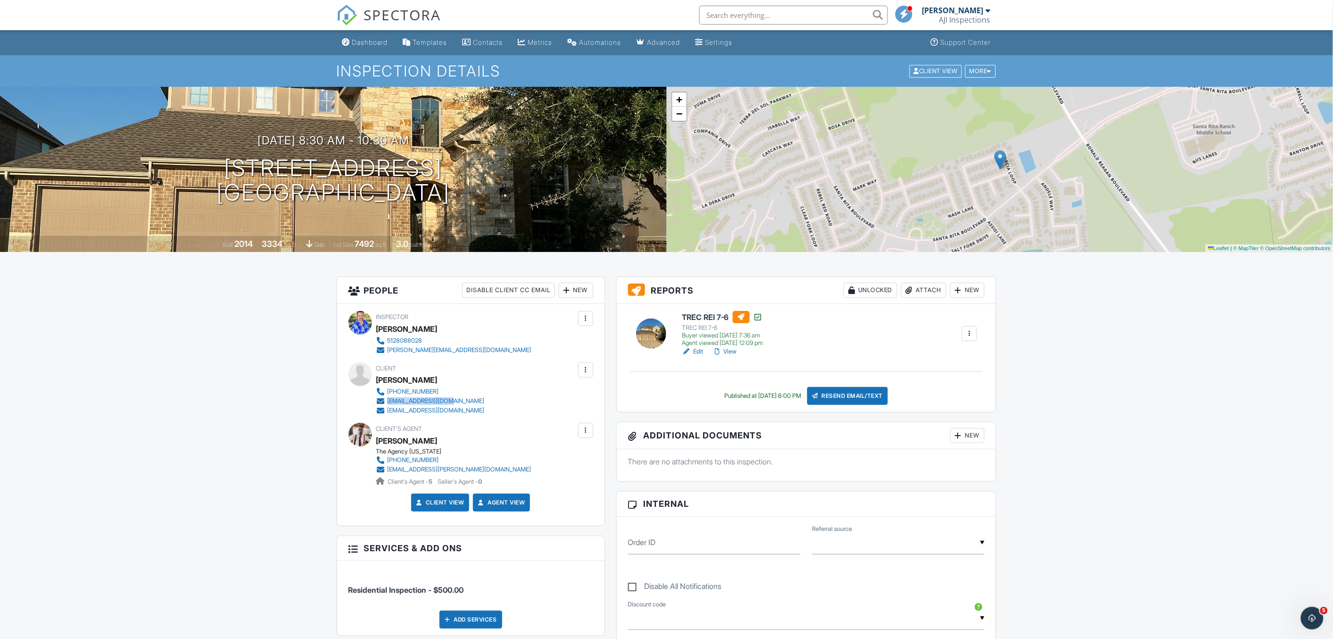
drag, startPoint x: 449, startPoint y: 401, endPoint x: 387, endPoint y: 401, distance: 62.7
click at [387, 401] on div "Client [PERSON_NAME] [PHONE_NUMBER] [EMAIL_ADDRESS][DOMAIN_NAME] [EMAIL_ADDRESS…" at bounding box center [453, 388] width 154 height 53
copy div "[EMAIL_ADDRESS][DOMAIN_NAME]"
drag, startPoint x: 491, startPoint y: 411, endPoint x: 388, endPoint y: 408, distance: 102.9
click at [388, 408] on div "Client [PERSON_NAME] [PHONE_NUMBER] [EMAIL_ADDRESS][DOMAIN_NAME] [EMAIL_ADDRESS…" at bounding box center [453, 388] width 154 height 53
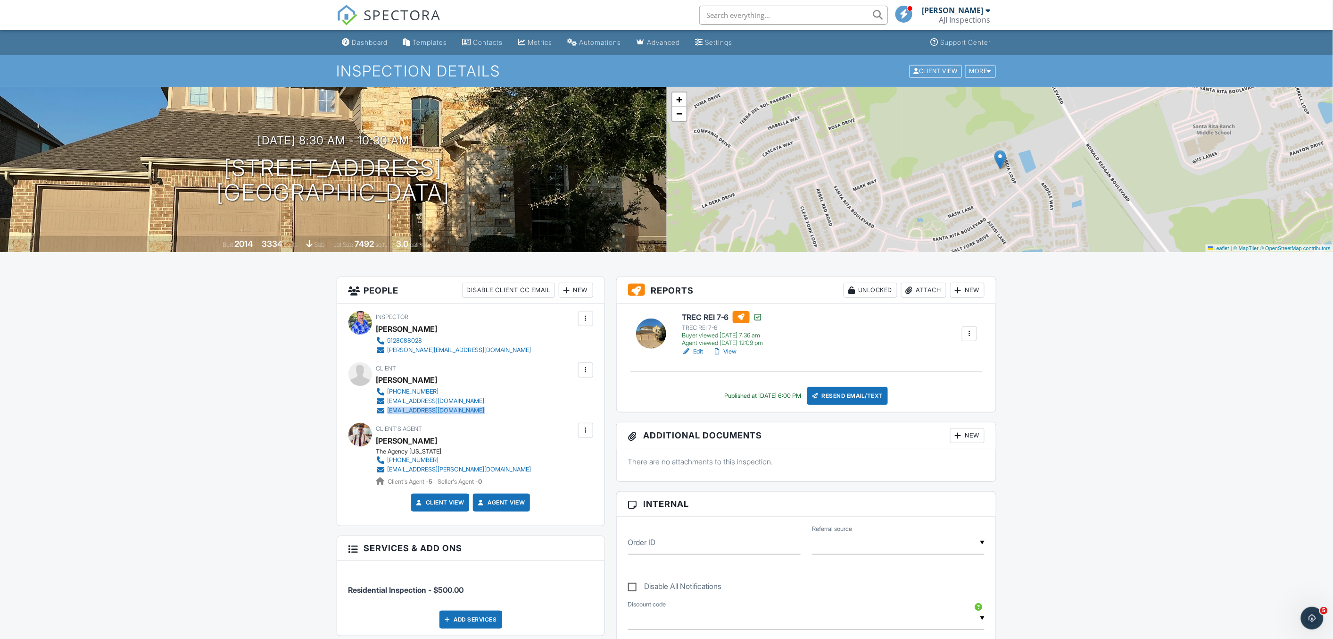
copy div "[EMAIL_ADDRESS][DOMAIN_NAME]"
click at [380, 41] on div "Dashboard" at bounding box center [370, 42] width 36 height 8
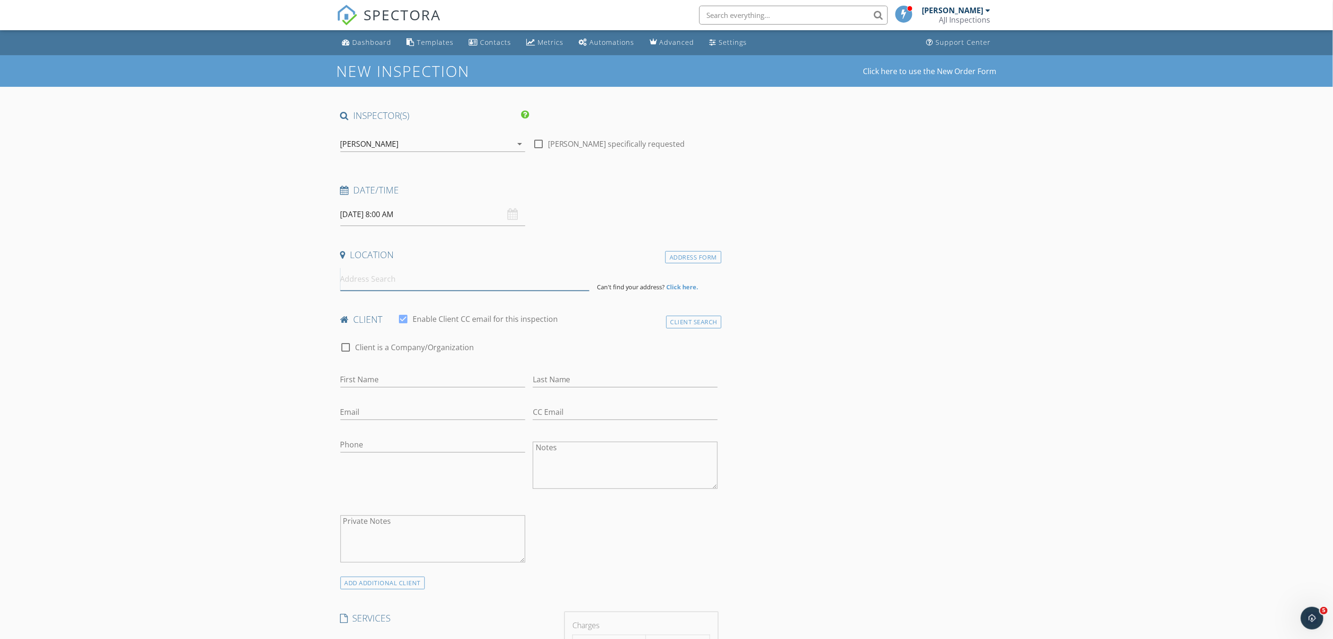
click at [404, 279] on input at bounding box center [465, 278] width 249 height 23
type input "509 Talon Grasp Trail, Leander, TX, USA"
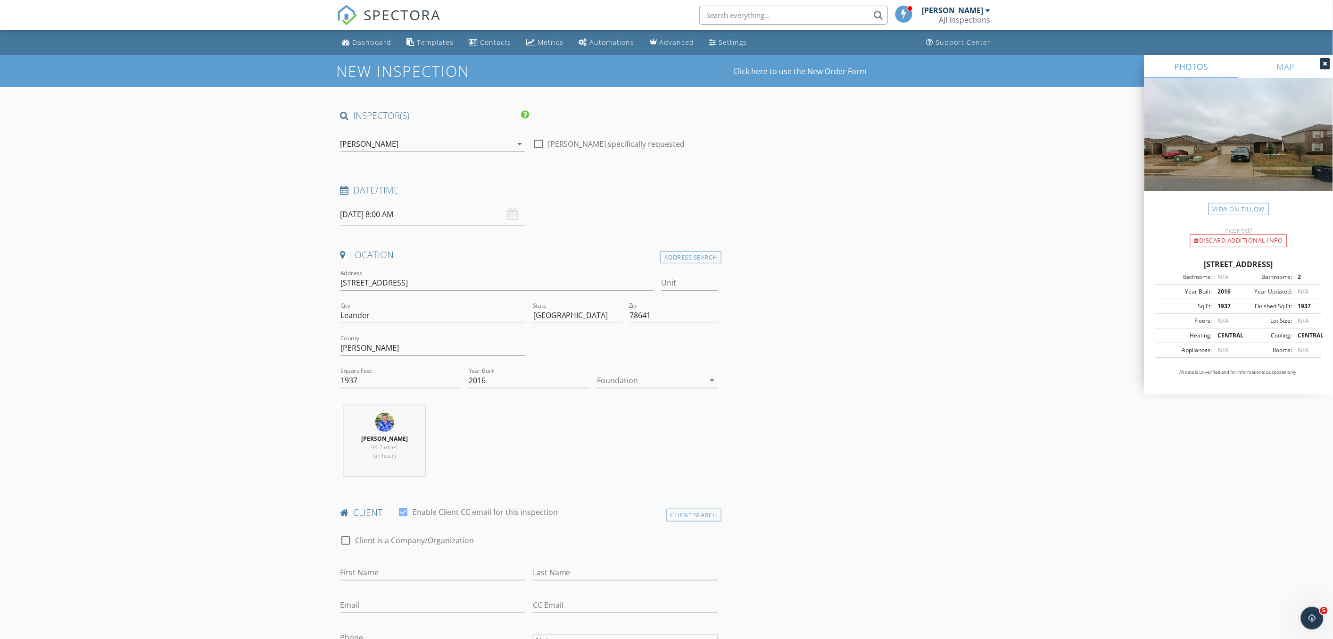
click at [635, 382] on div at bounding box center [651, 380] width 108 height 15
click at [646, 432] on div "Slab" at bounding box center [658, 429] width 106 height 11
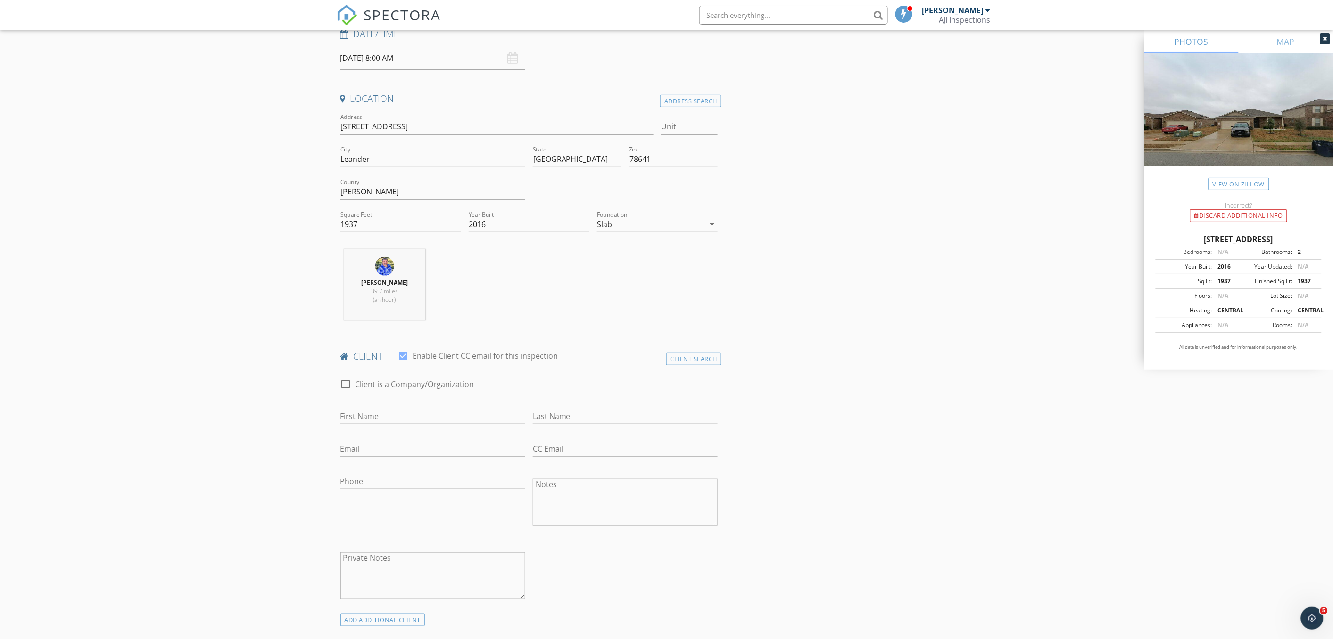
scroll to position [209, 0]
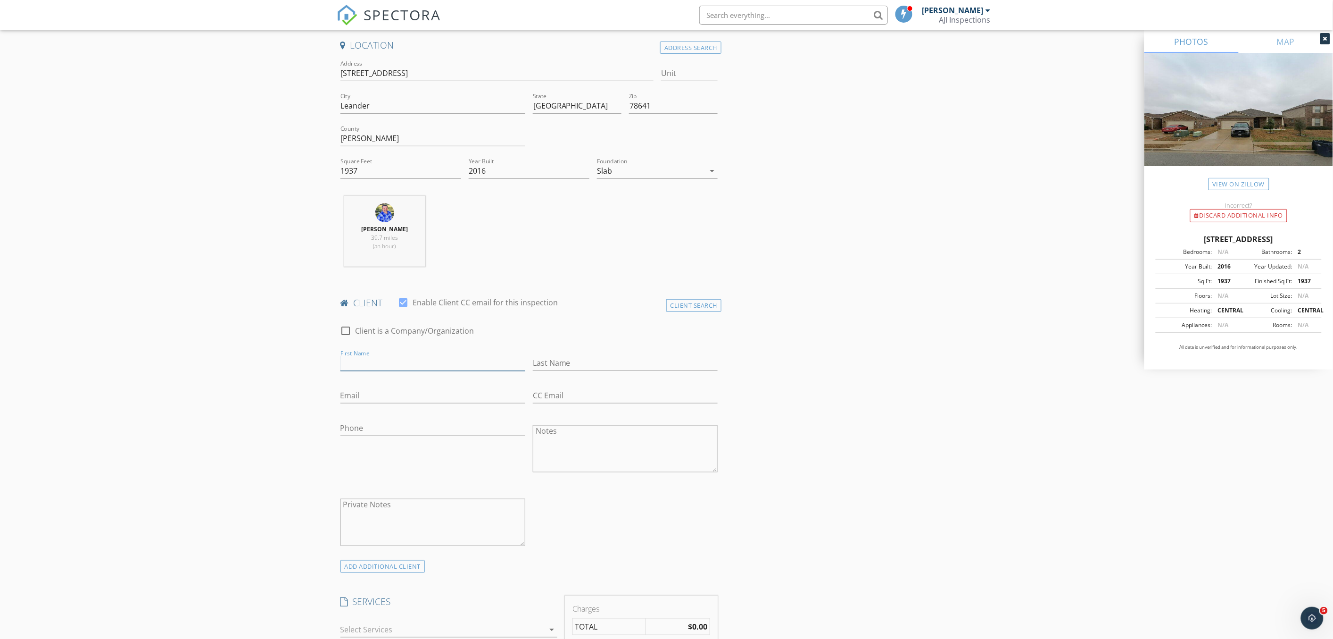
click at [405, 365] on input "First Name" at bounding box center [433, 363] width 185 height 16
type input "Samantha"
type input "[GEOGRAPHIC_DATA]"
click at [438, 389] on input "Email" at bounding box center [433, 396] width 185 height 16
click at [388, 398] on input "Email" at bounding box center [433, 396] width 185 height 16
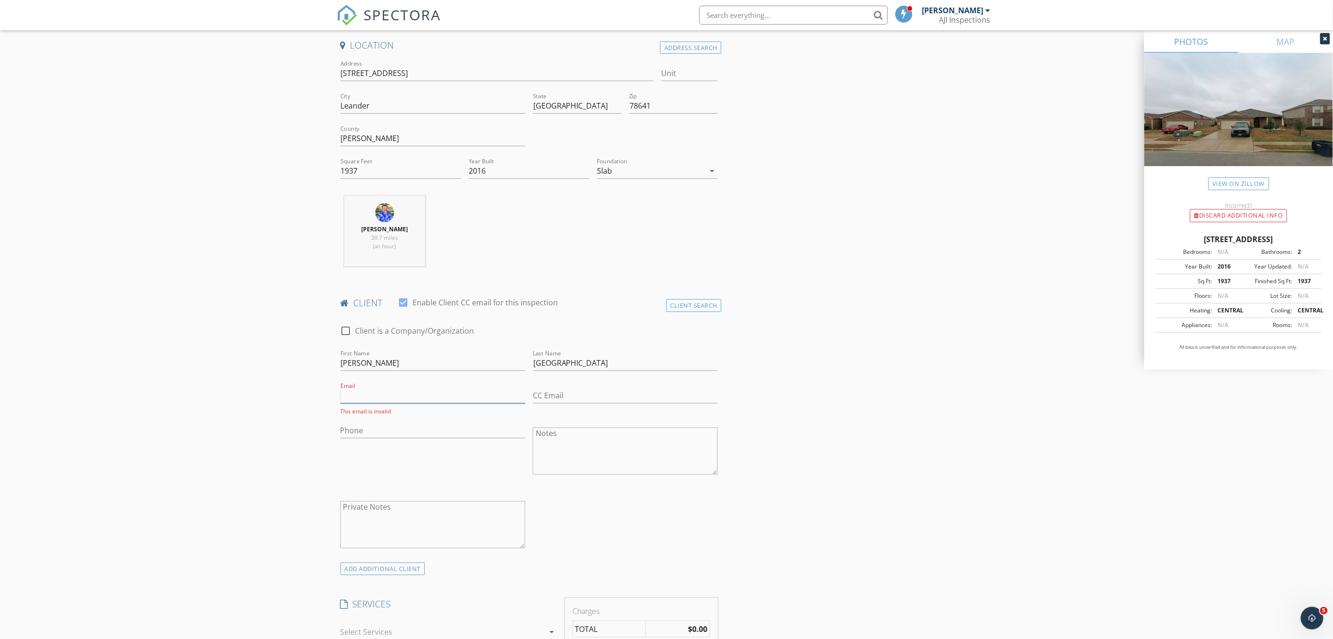
paste input "[EMAIL_ADDRESS][DOMAIN_NAME]"
type input "[EMAIL_ADDRESS][DOMAIN_NAME]"
click at [339, 364] on div "First Name Samantha" at bounding box center [433, 364] width 192 height 33
click at [341, 364] on input "Samantha" at bounding box center [433, 363] width 185 height 16
type input "Robert & Samantha"
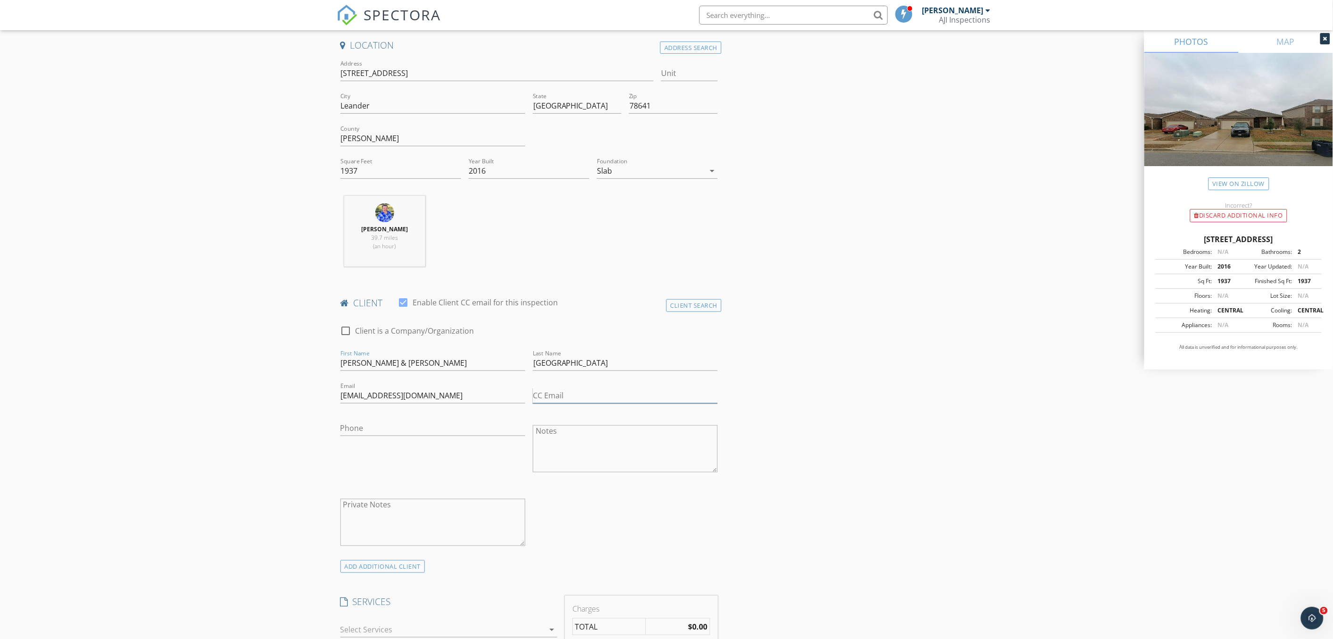
click at [552, 397] on input "CC Email" at bounding box center [625, 396] width 185 height 16
click at [555, 393] on input "CC Email" at bounding box center [625, 396] width 185 height 16
paste input "[EMAIL_ADDRESS][DOMAIN_NAME]"
type input "[EMAIL_ADDRESS][DOMAIN_NAME]"
click at [373, 422] on div "Phone" at bounding box center [433, 432] width 185 height 31
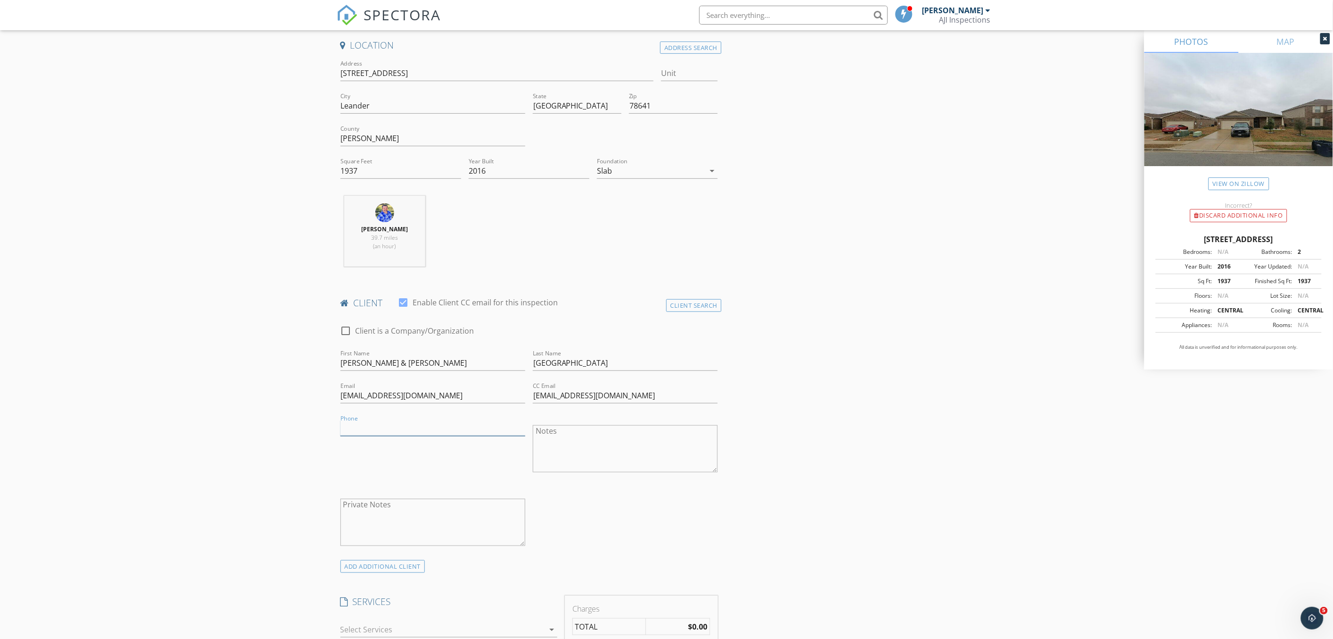
paste input "[PHONE_NUMBER]"
type input "[PHONE_NUMBER]"
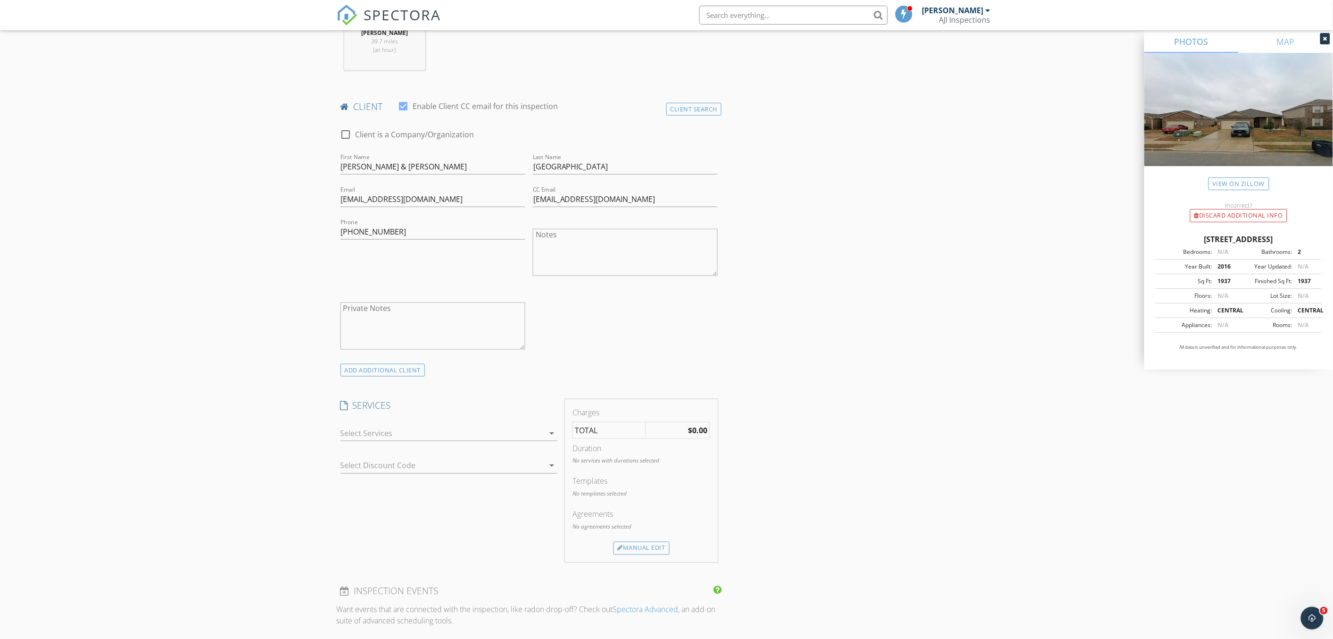
scroll to position [472, 0]
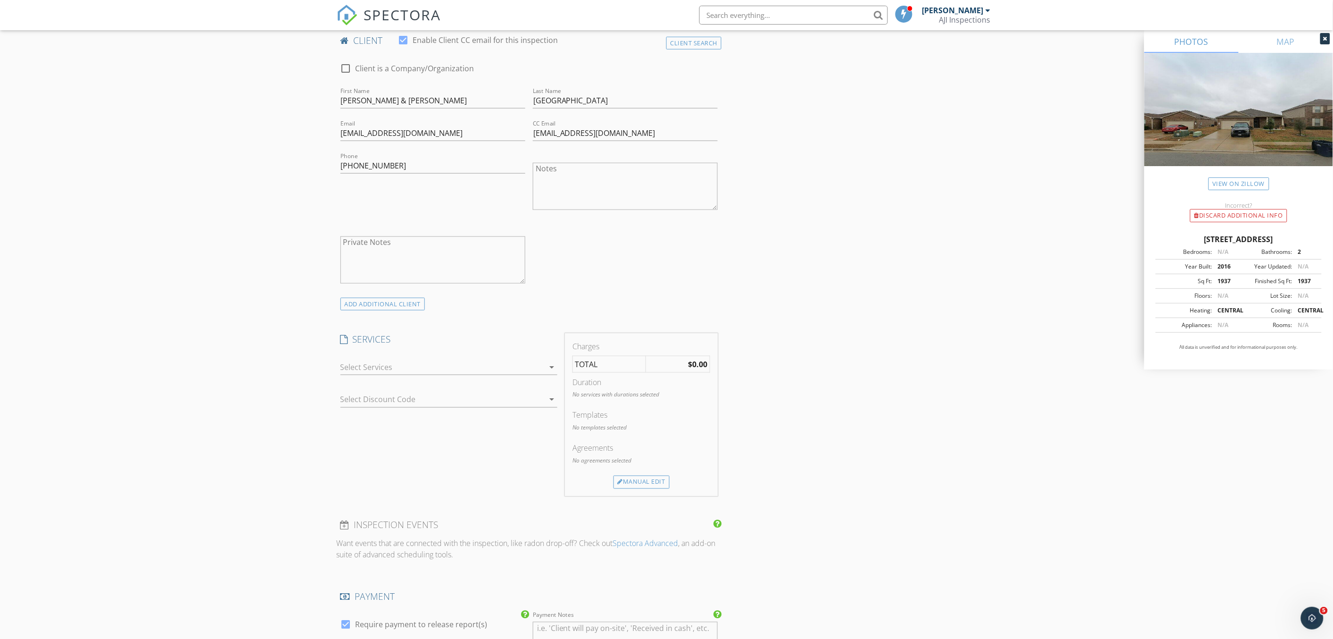
click at [371, 366] on div at bounding box center [443, 366] width 204 height 15
drag, startPoint x: 390, startPoint y: 376, endPoint x: 316, endPoint y: 381, distance: 74.2
click at [390, 376] on div "Residential Inspection" at bounding box center [407, 370] width 78 height 11
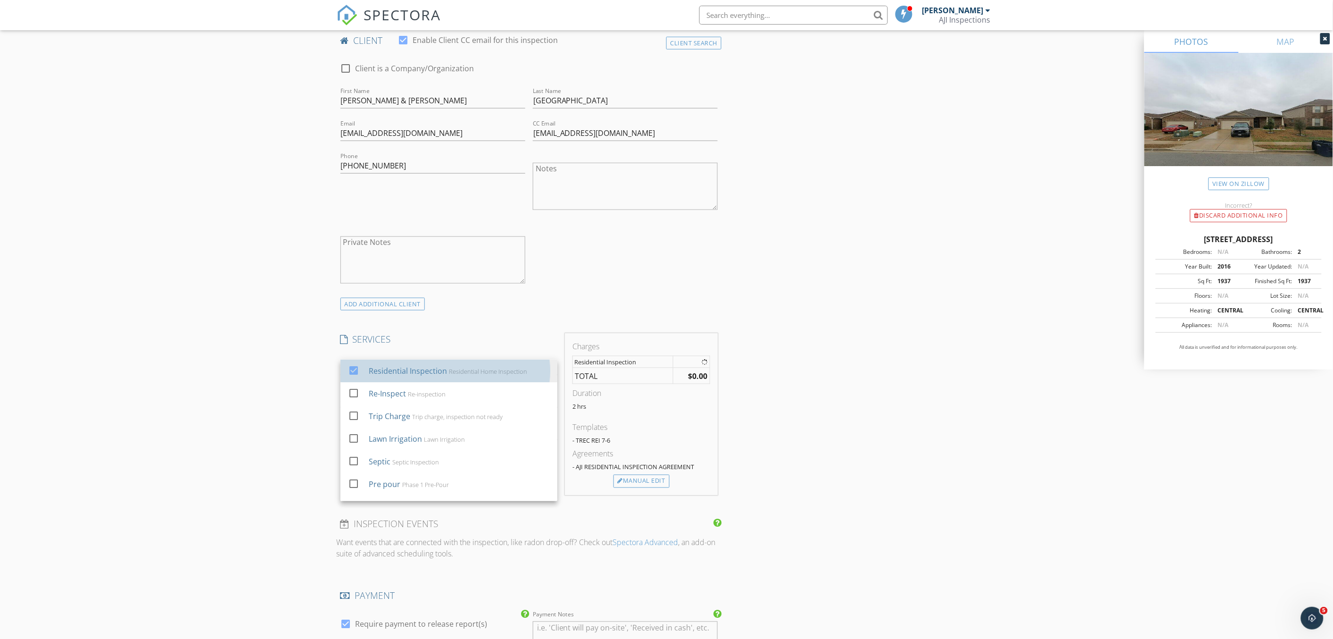
click at [294, 386] on div "New Inspection Click here to use the New Order Form INSPECTOR(S) check_box Bria…" at bounding box center [666, 395] width 1333 height 1622
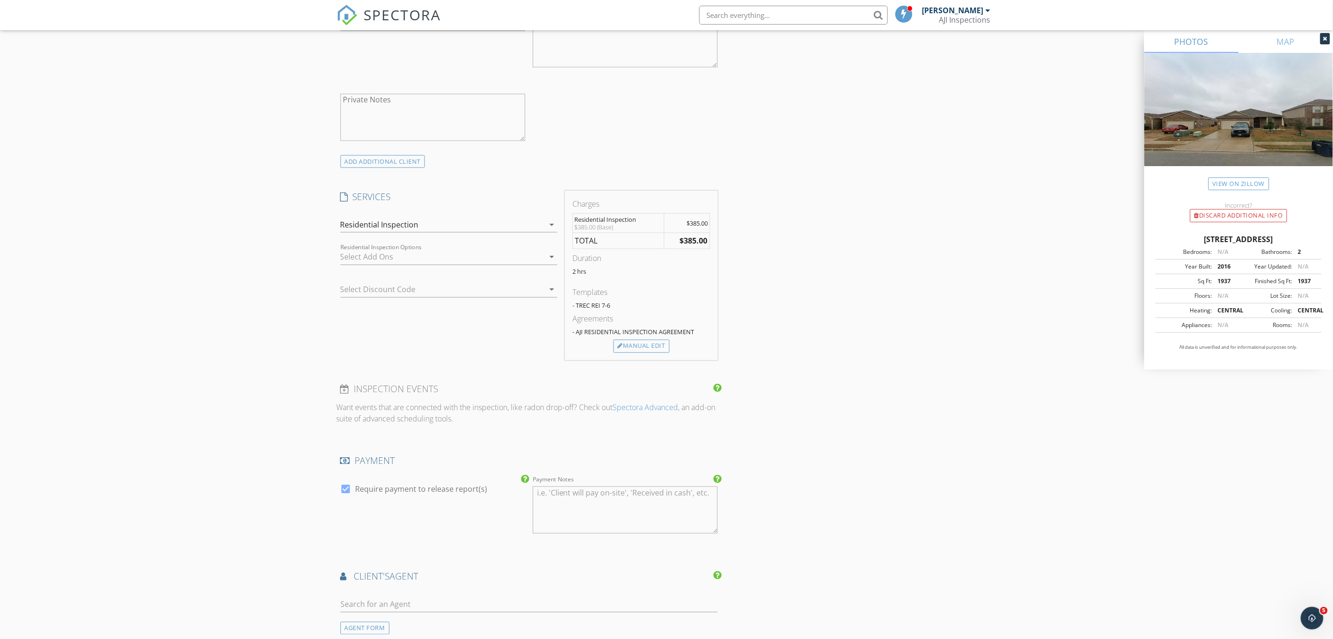
scroll to position [629, 0]
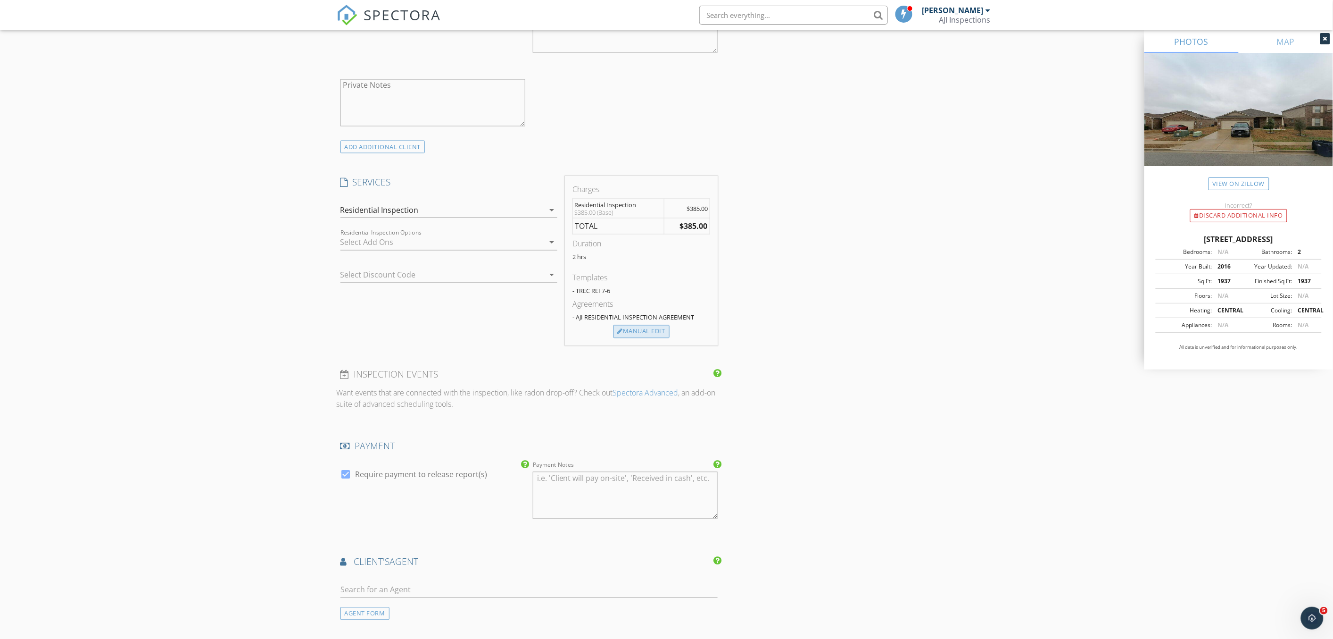
click at [657, 332] on div "Manual Edit" at bounding box center [642, 331] width 56 height 13
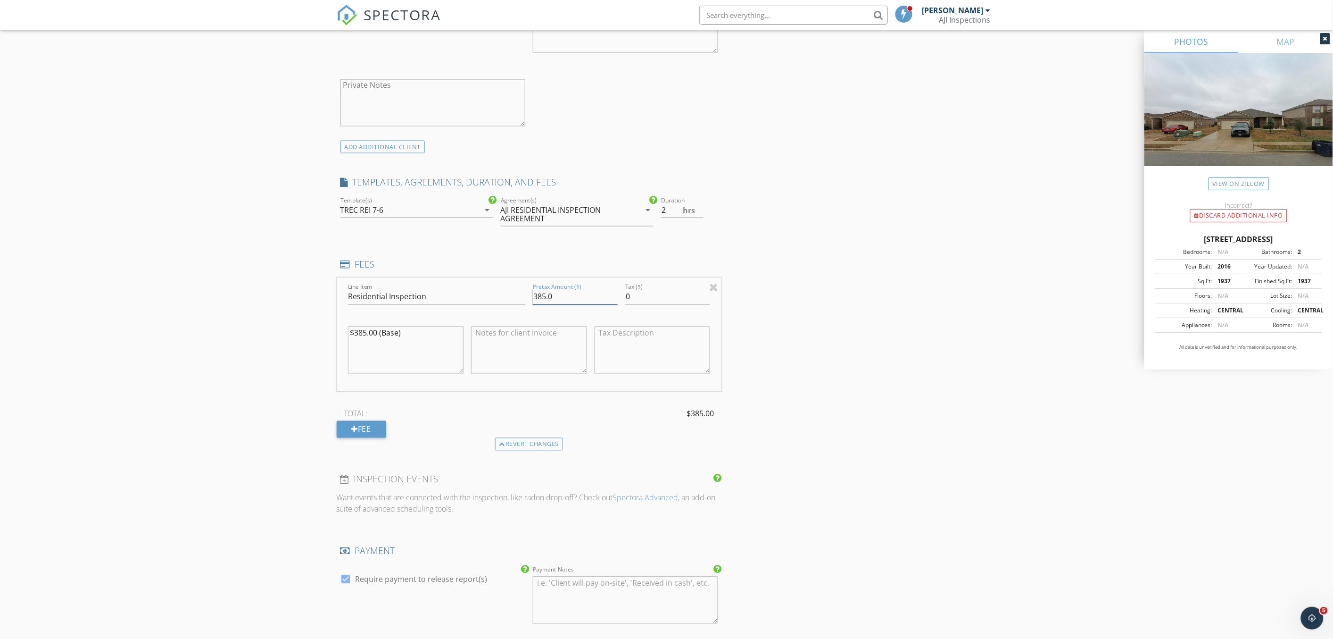
drag, startPoint x: 545, startPoint y: 298, endPoint x: 539, endPoint y: 298, distance: 6.1
click at [539, 298] on input "385.0" at bounding box center [575, 297] width 85 height 16
type input "395.0"
click at [871, 363] on div "INSPECTOR(S) check_box Brian Stackhouse PRIMARY Brian Stackhouse arrow_drop_dow…" at bounding box center [667, 310] width 660 height 1658
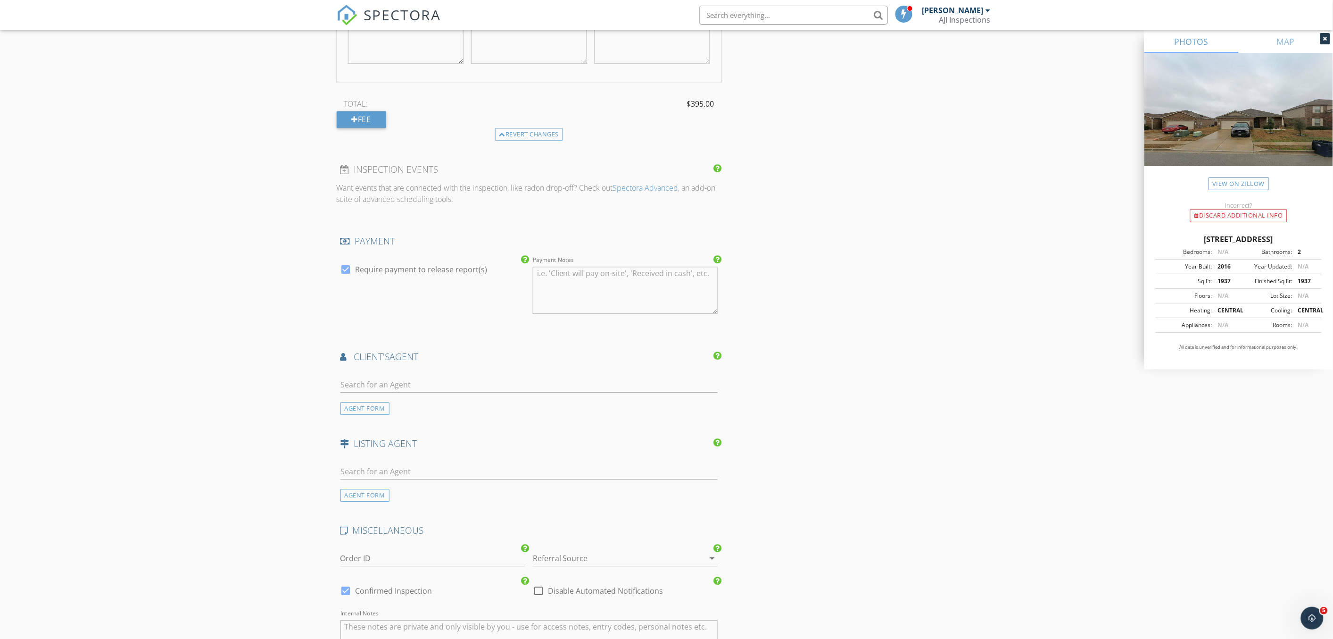
scroll to position [943, 0]
click at [461, 373] on input "text" at bounding box center [530, 380] width 378 height 16
type input "[PERSON_NAME]"
click at [375, 399] on div "[PERSON_NAME]" at bounding box center [399, 396] width 64 height 11
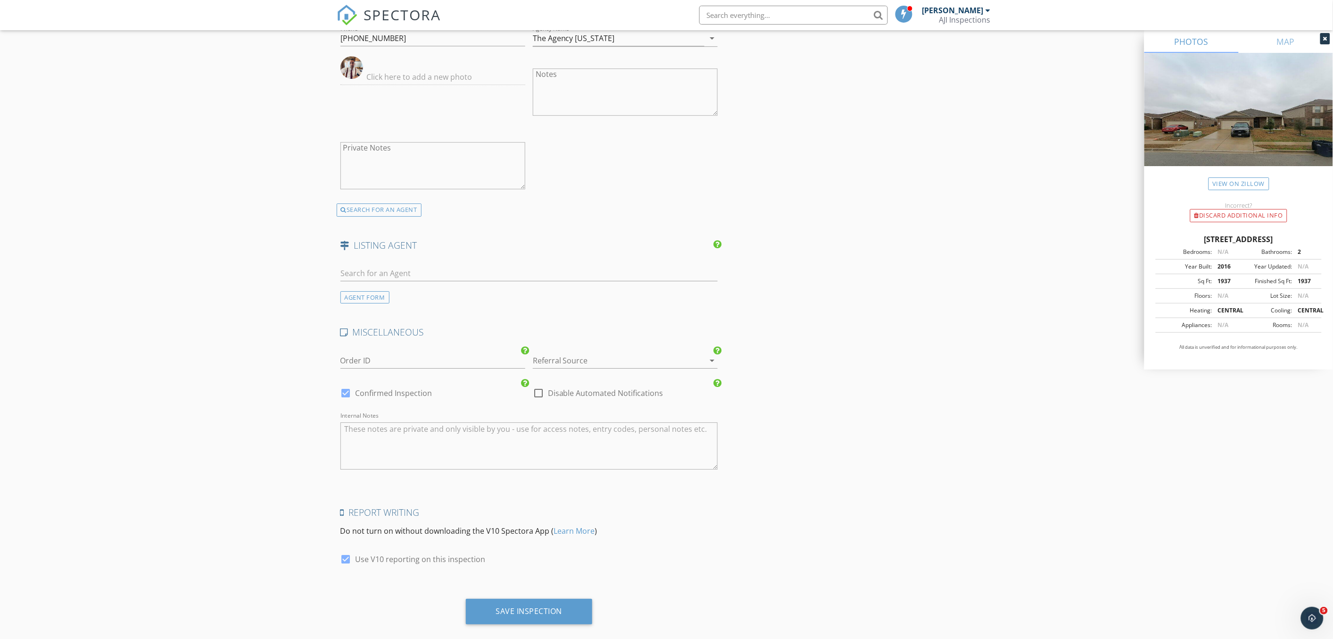
scroll to position [1366, 0]
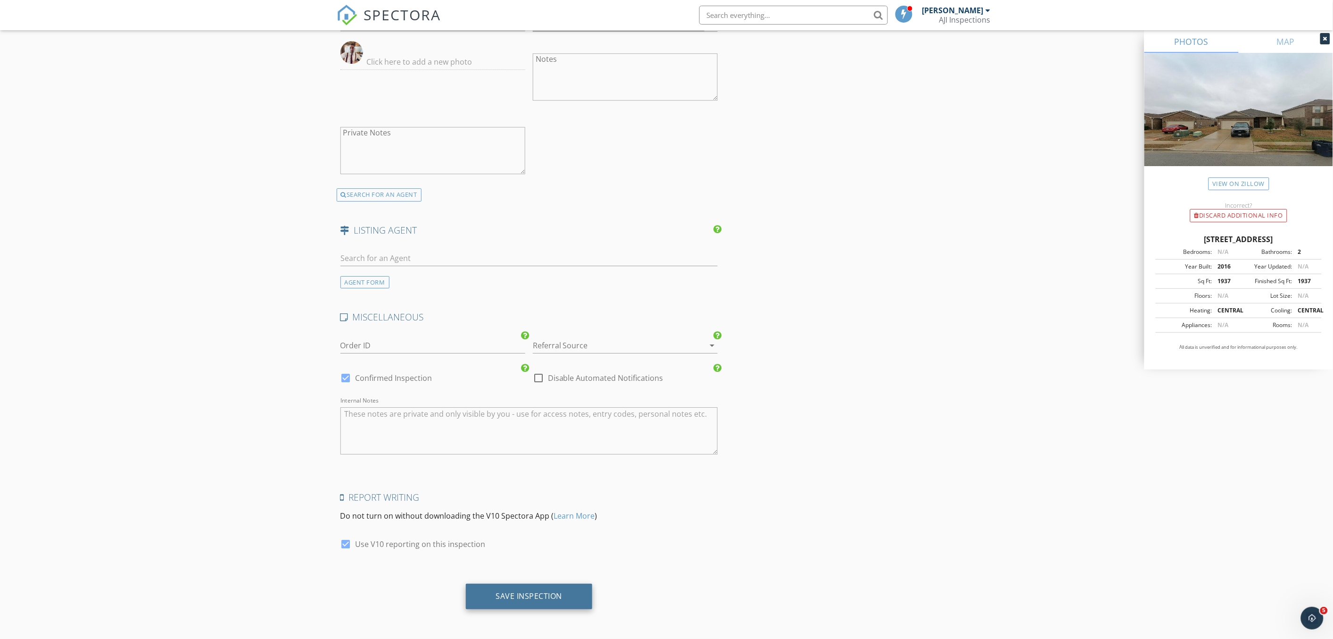
click at [523, 599] on div "Save Inspection" at bounding box center [529, 595] width 66 height 9
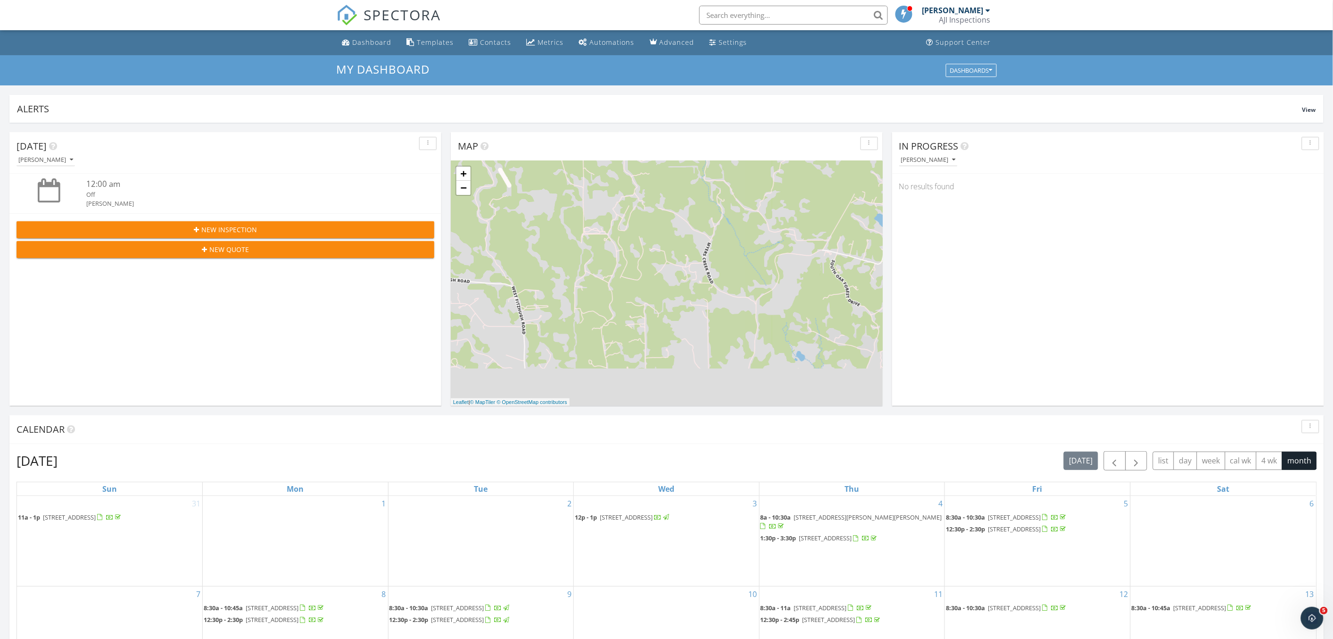
click at [744, 12] on input "text" at bounding box center [793, 15] width 189 height 19
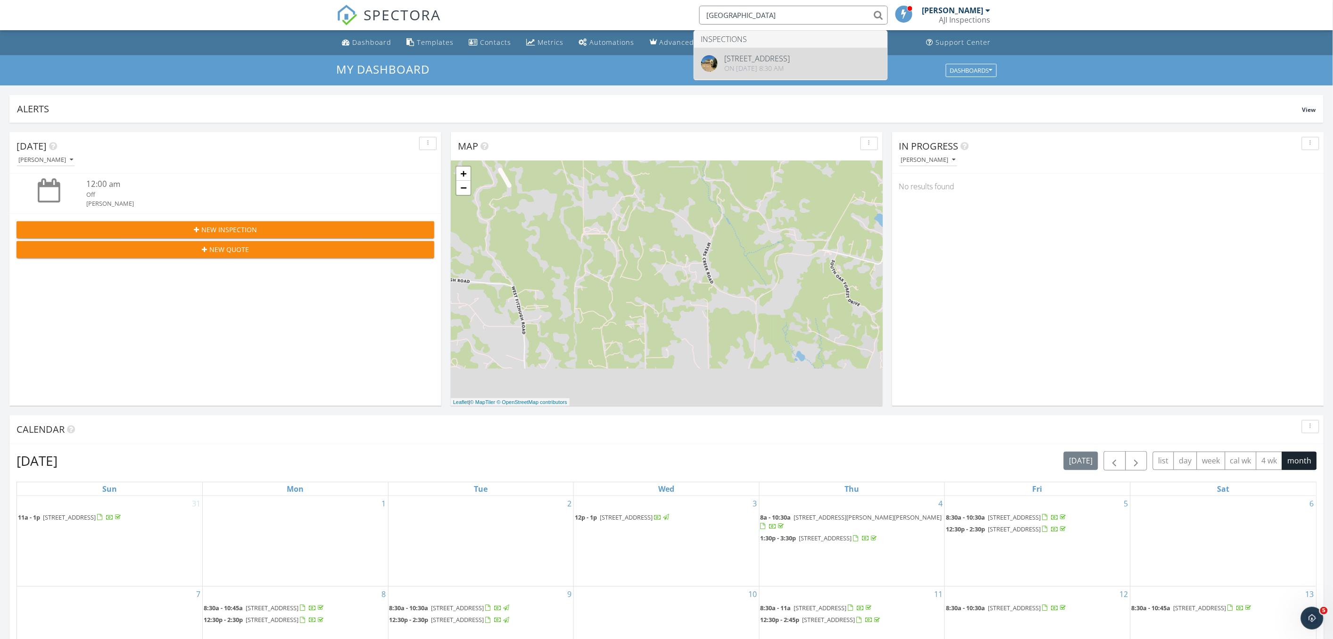
type input "[GEOGRAPHIC_DATA]"
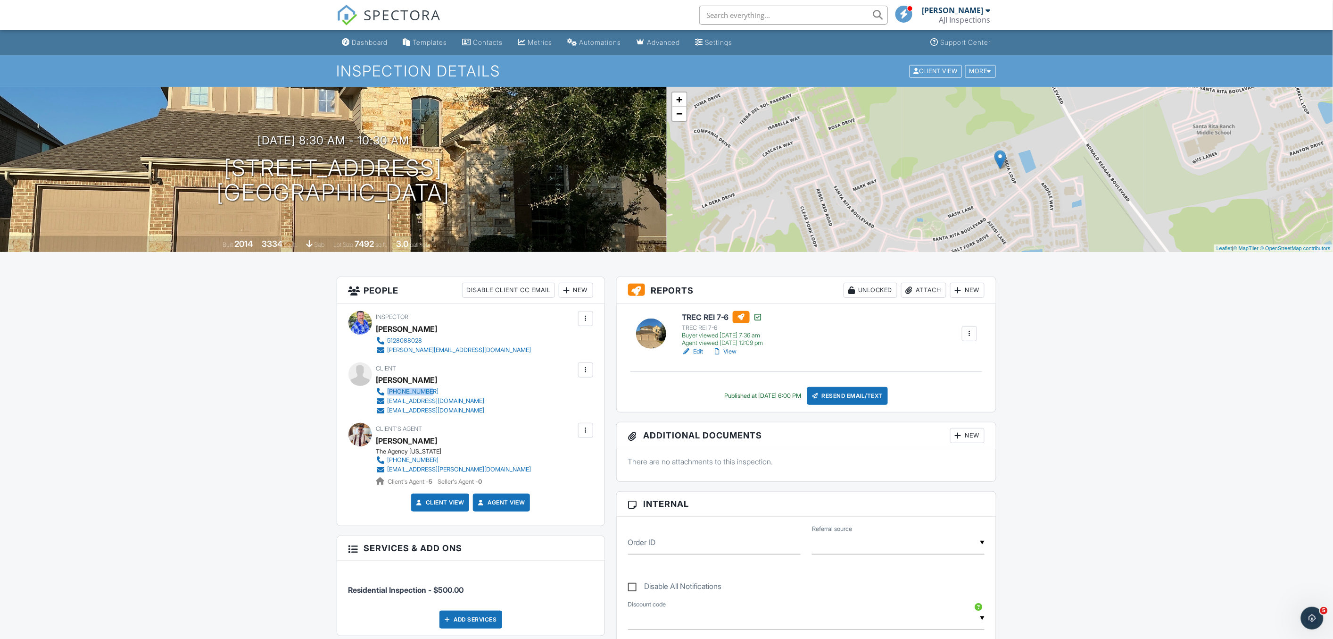
drag, startPoint x: 480, startPoint y: 391, endPoint x: 388, endPoint y: 390, distance: 92.4
click at [388, 390] on div "[PHONE_NUMBER] [EMAIL_ADDRESS][DOMAIN_NAME] [EMAIL_ADDRESS][DOMAIN_NAME]" at bounding box center [434, 401] width 116 height 28
copy div "[PHONE_NUMBER]"
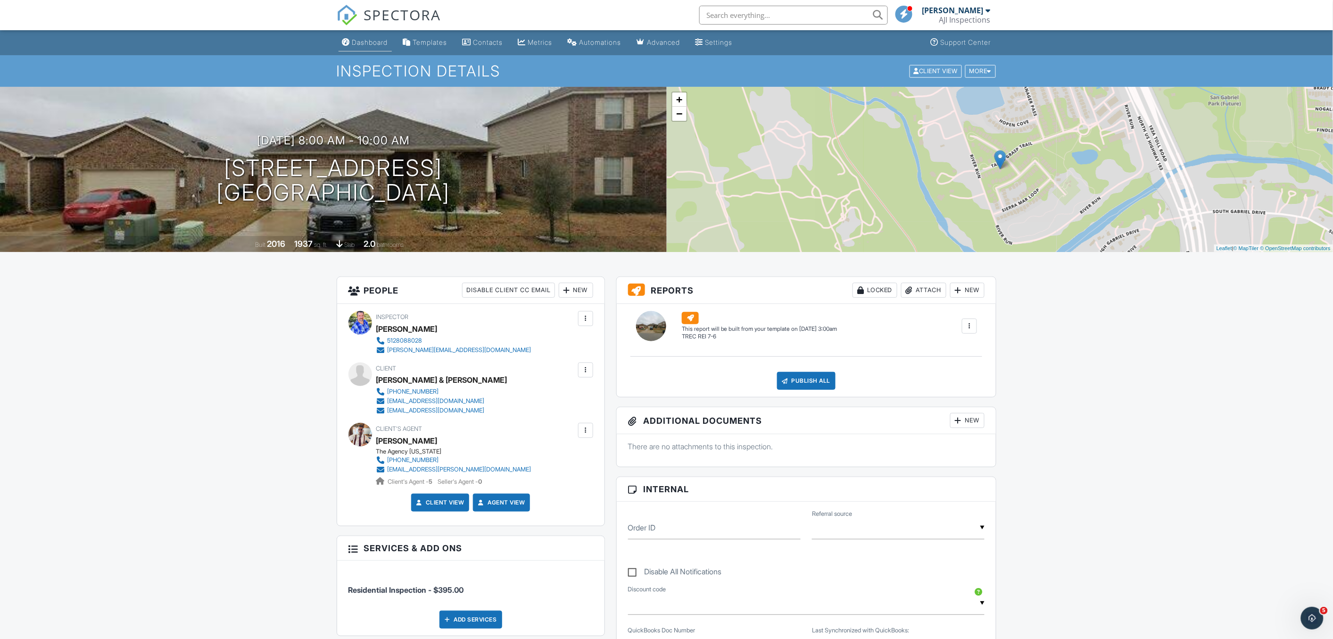
click at [376, 42] on div "Dashboard" at bounding box center [370, 42] width 36 height 8
